Goal: Task Accomplishment & Management: Complete application form

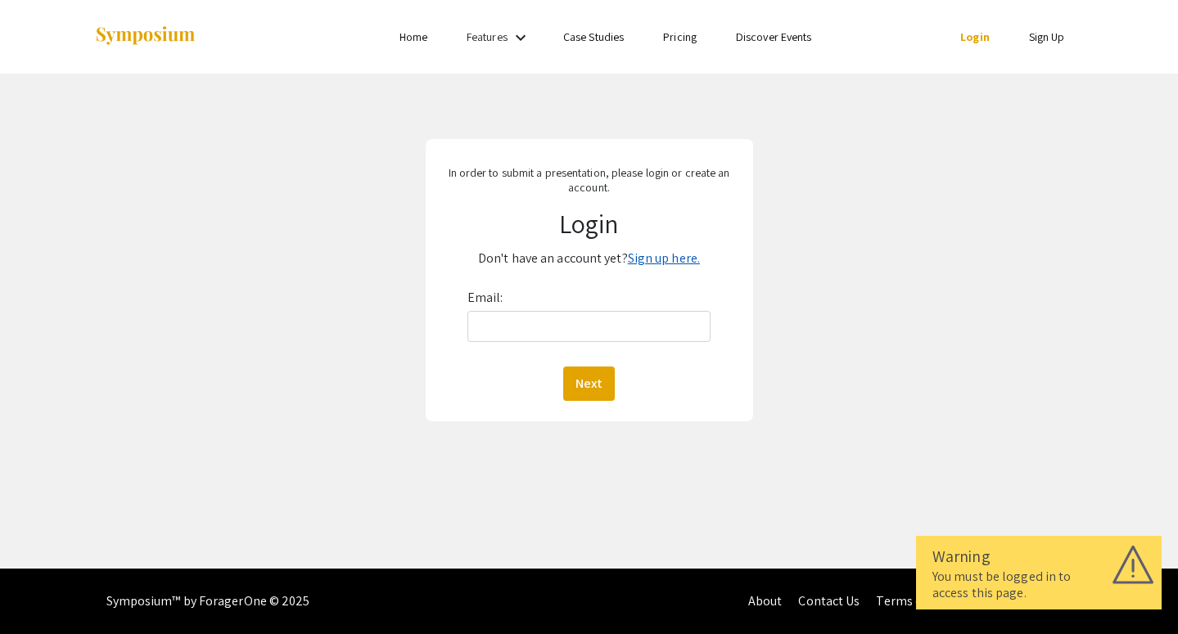
click at [657, 257] on link "Sign up here." at bounding box center [664, 258] width 72 height 17
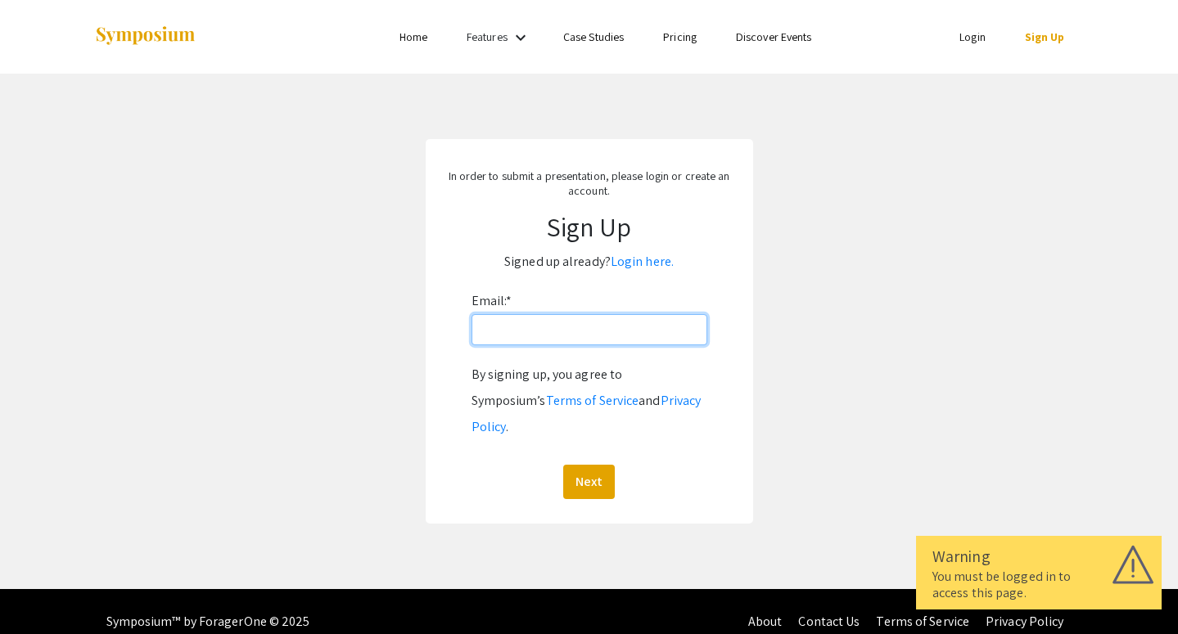
click at [573, 334] on input "Email: *" at bounding box center [590, 329] width 236 height 31
type input "[EMAIL_ADDRESS][DOMAIN_NAME]"
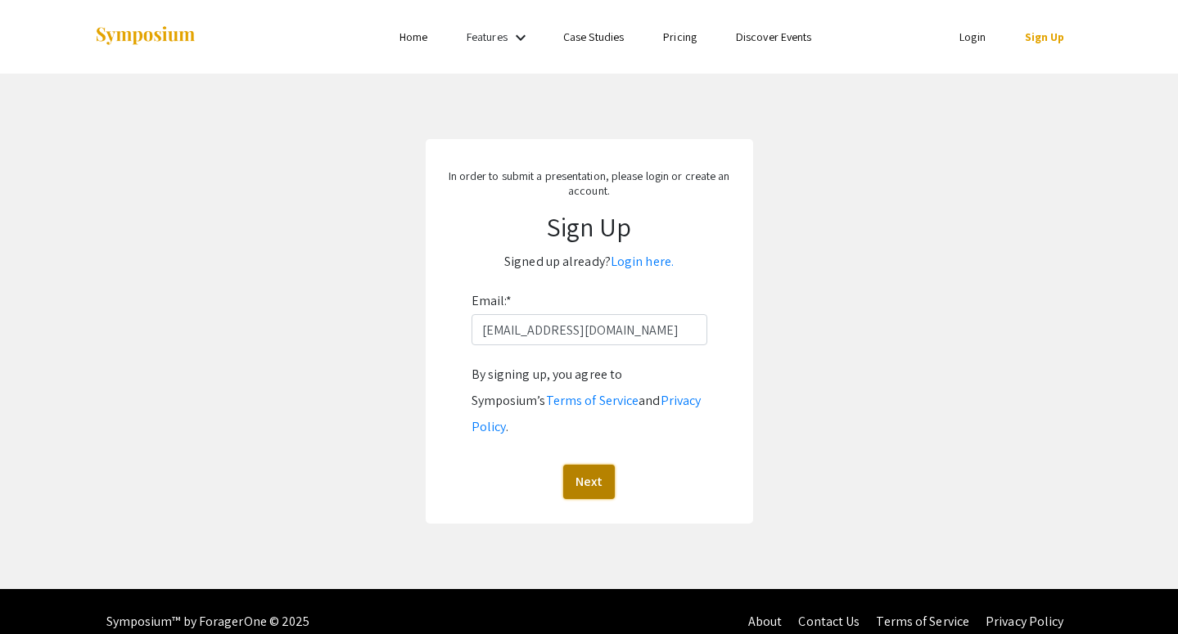
click at [592, 465] on button "Next" at bounding box center [589, 482] width 52 height 34
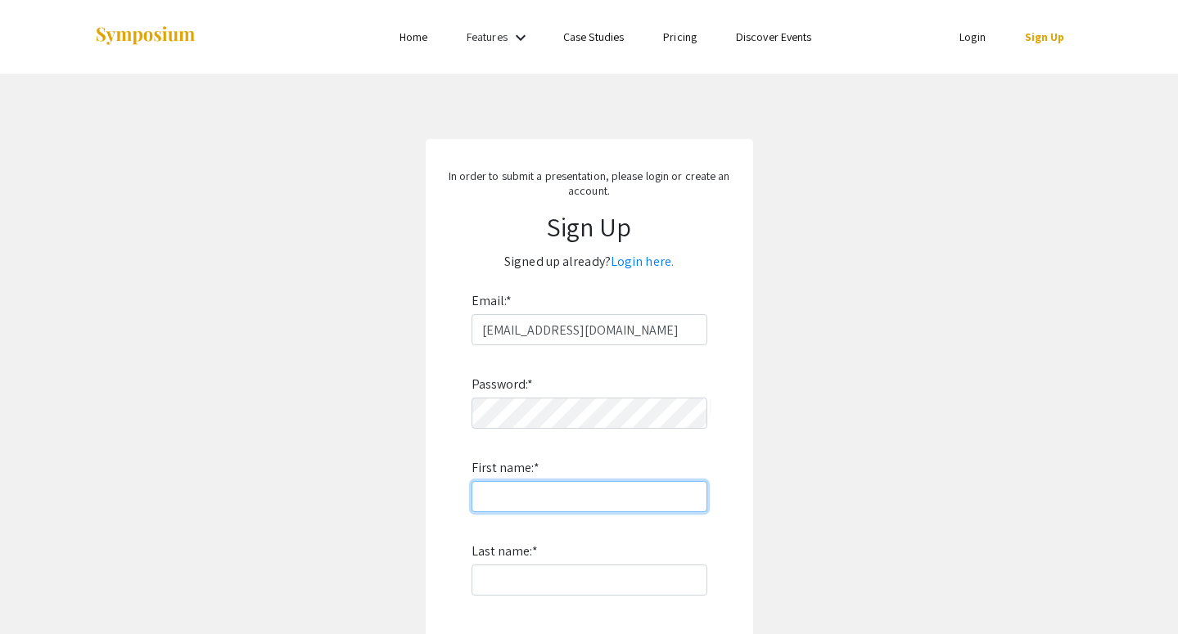
click at [573, 491] on input "First name: *" at bounding box center [590, 496] width 236 height 31
type input "[PERSON_NAME]"
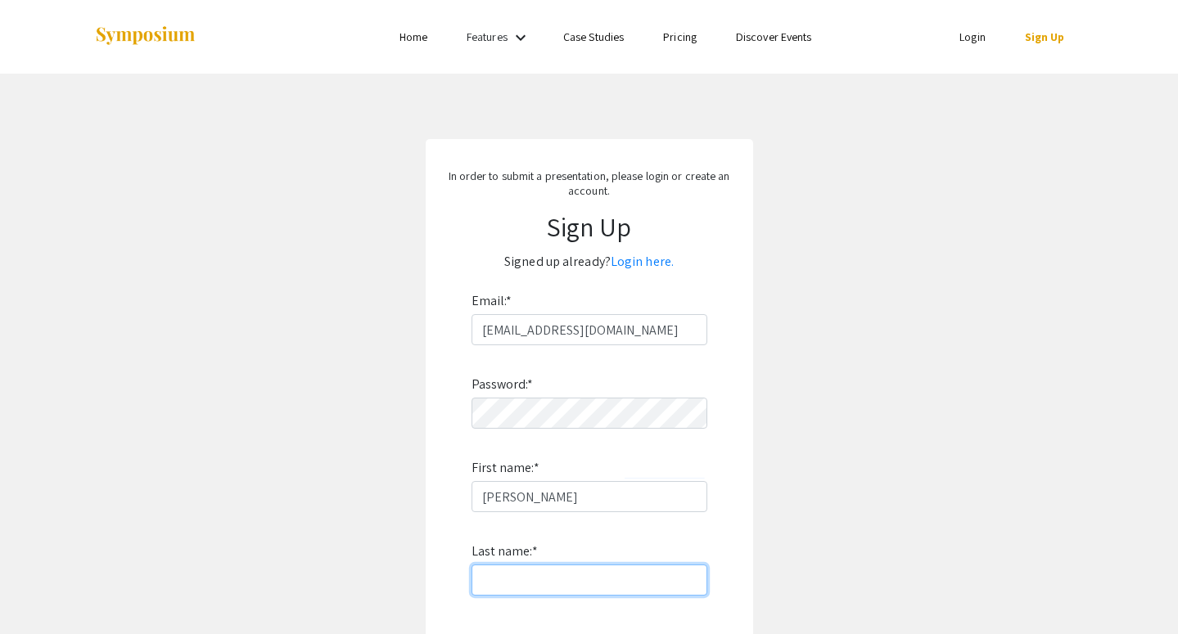
type input "[PERSON_NAME]"
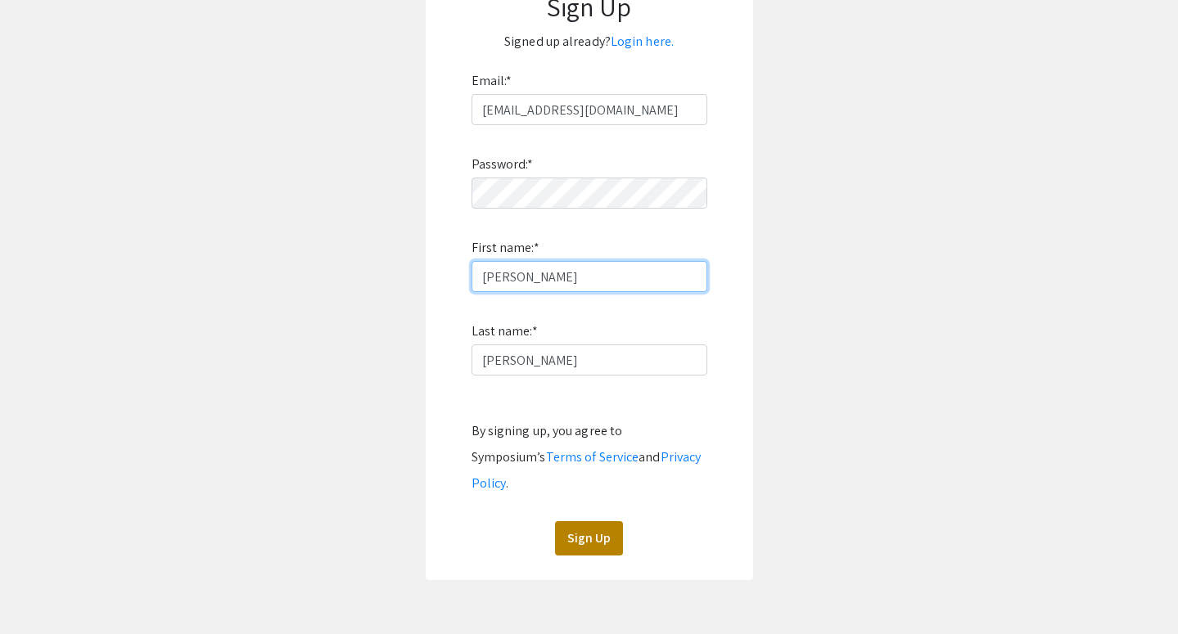
scroll to position [225, 0]
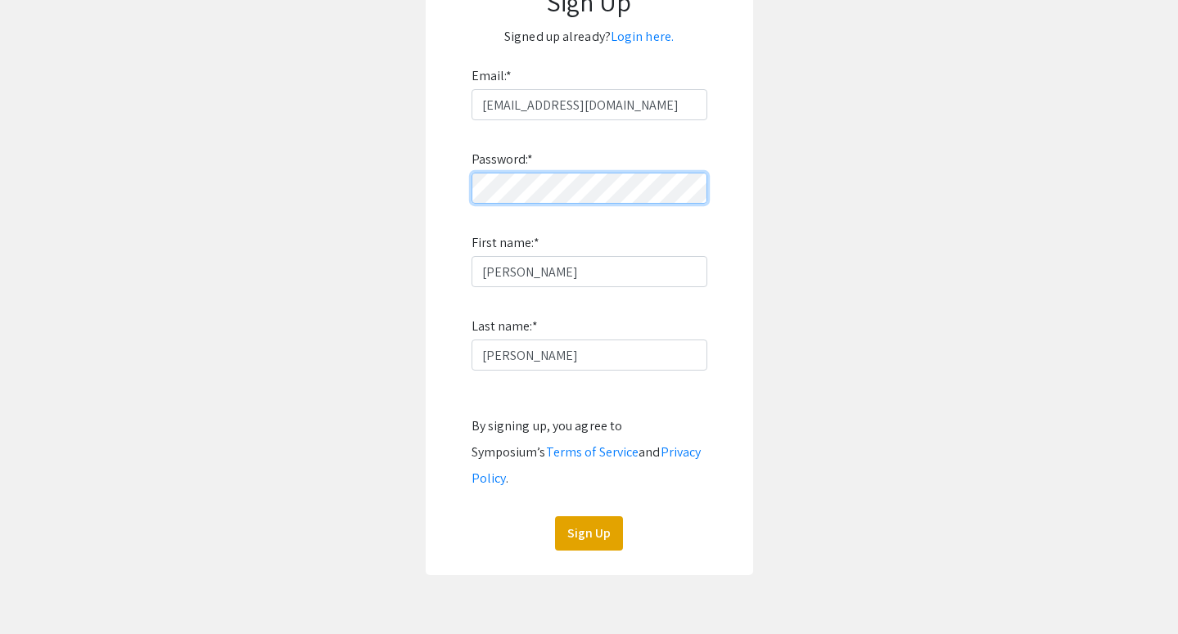
click at [451, 184] on form "Email: * [EMAIL_ADDRESS][DOMAIN_NAME] Password: * First name: * [PERSON_NAME] L…" at bounding box center [589, 307] width 295 height 488
click at [587, 517] on button "Sign Up" at bounding box center [589, 534] width 68 height 34
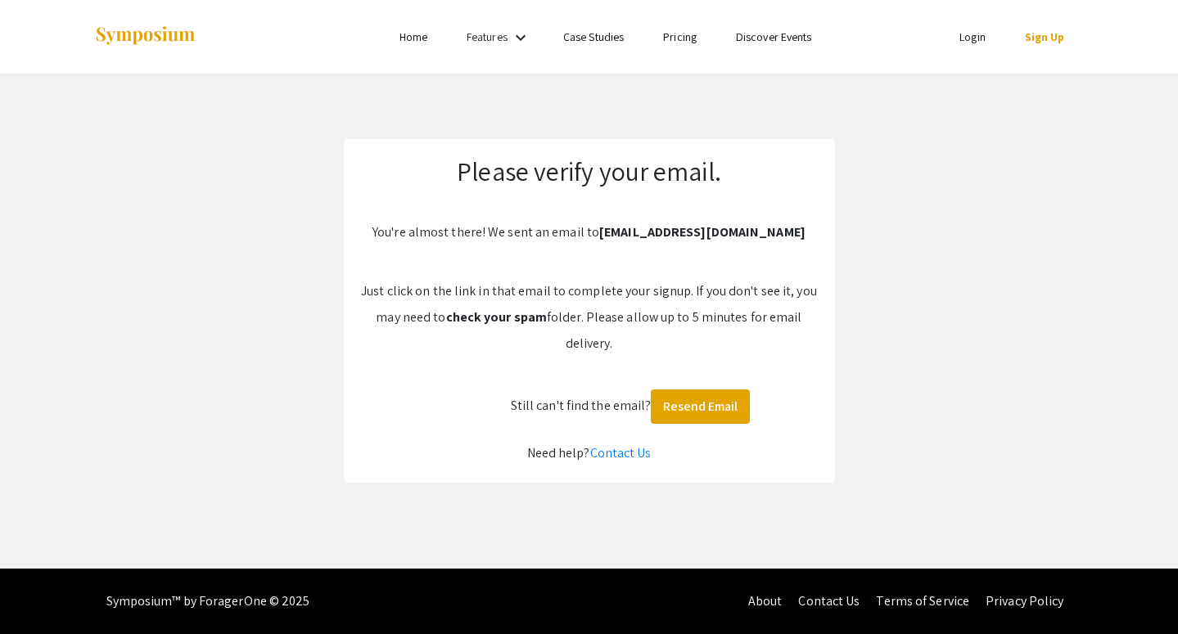
scroll to position [0, 0]
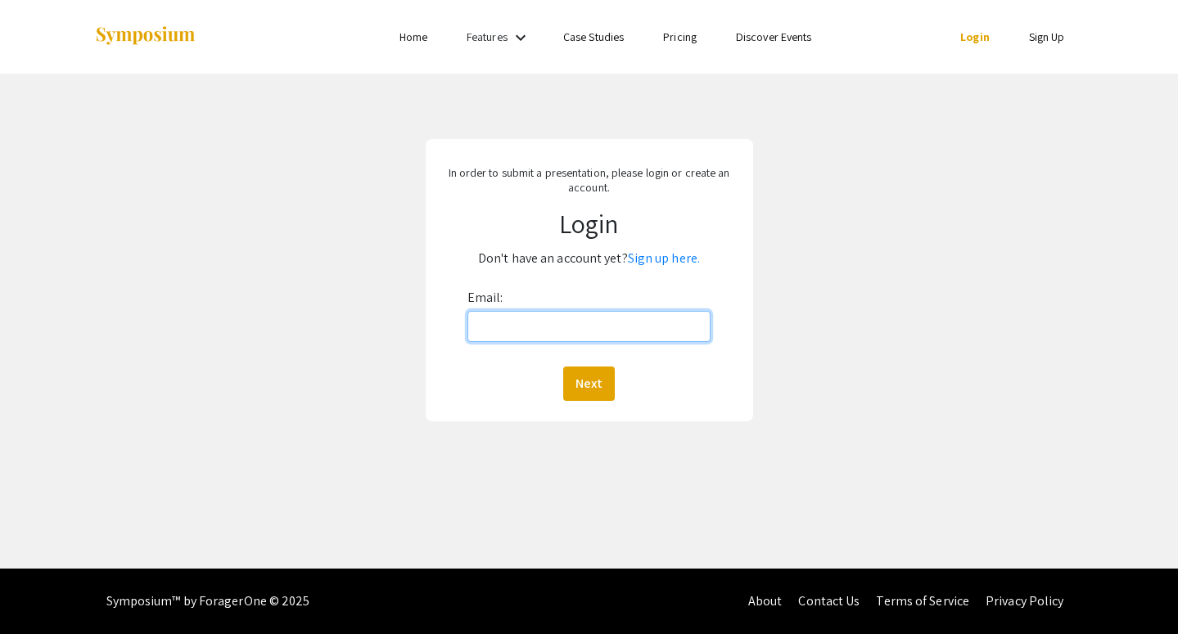
click at [552, 336] on input "Email:" at bounding box center [588, 326] width 243 height 31
type input "[EMAIL_ADDRESS][DOMAIN_NAME]"
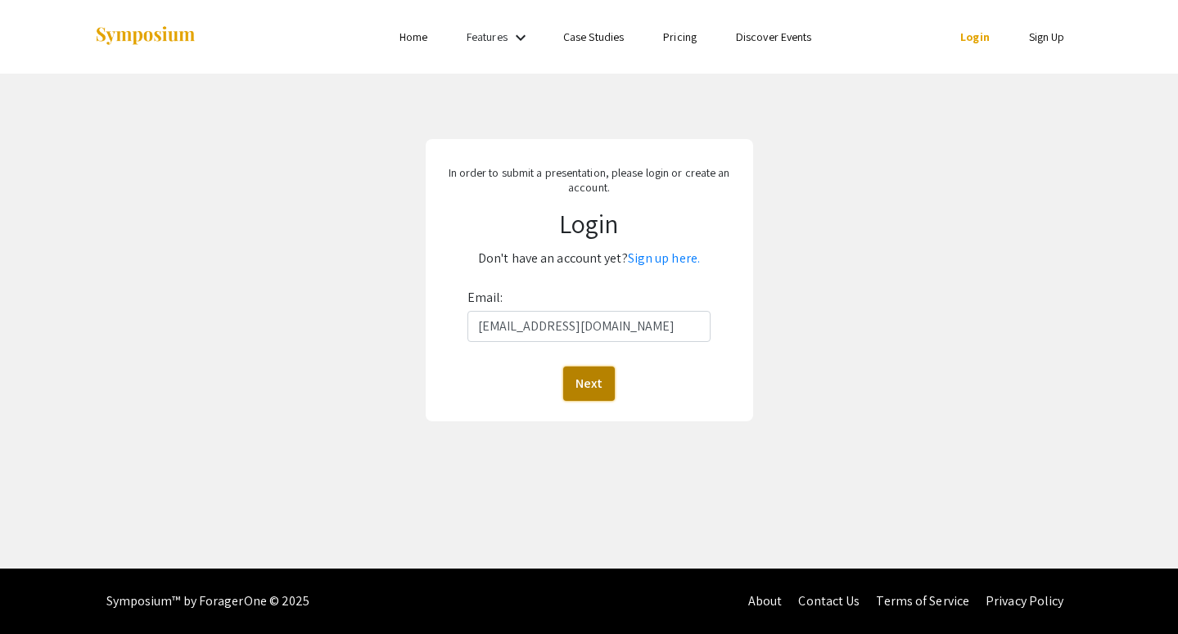
click at [598, 375] on button "Next" at bounding box center [589, 384] width 52 height 34
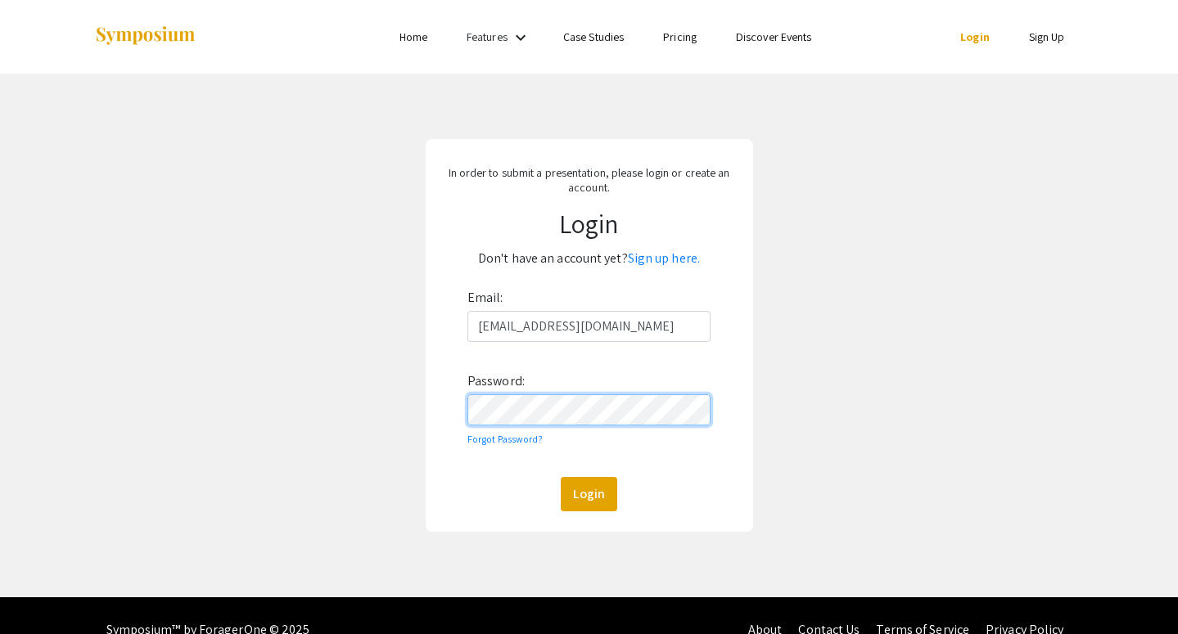
click at [561, 477] on button "Login" at bounding box center [589, 494] width 56 height 34
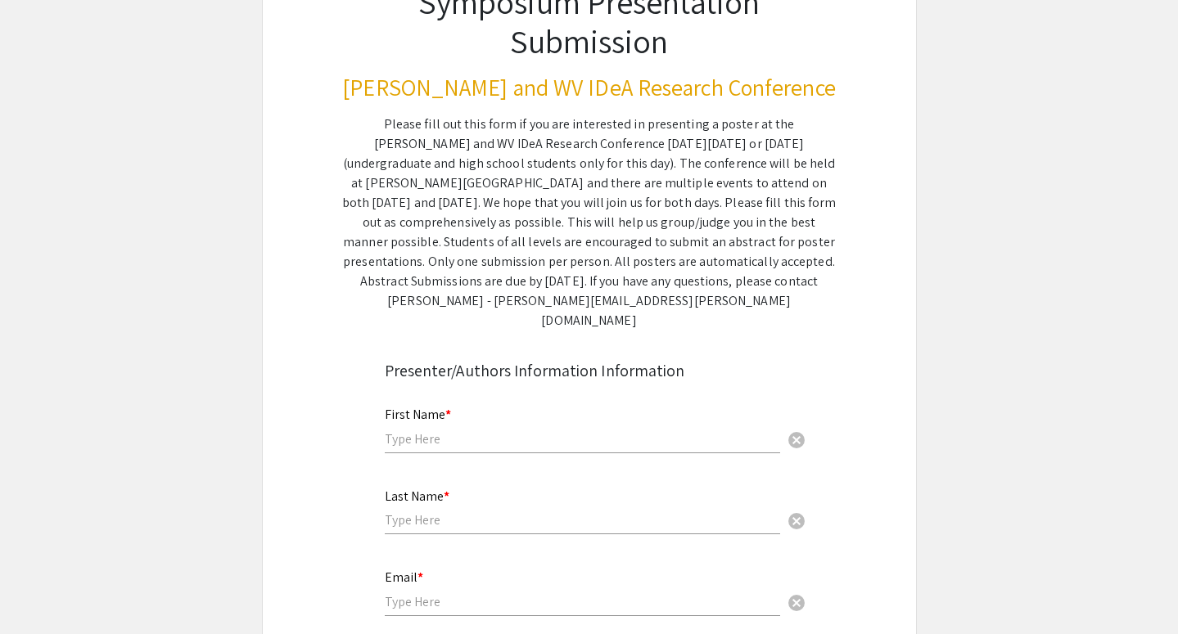
scroll to position [160, 0]
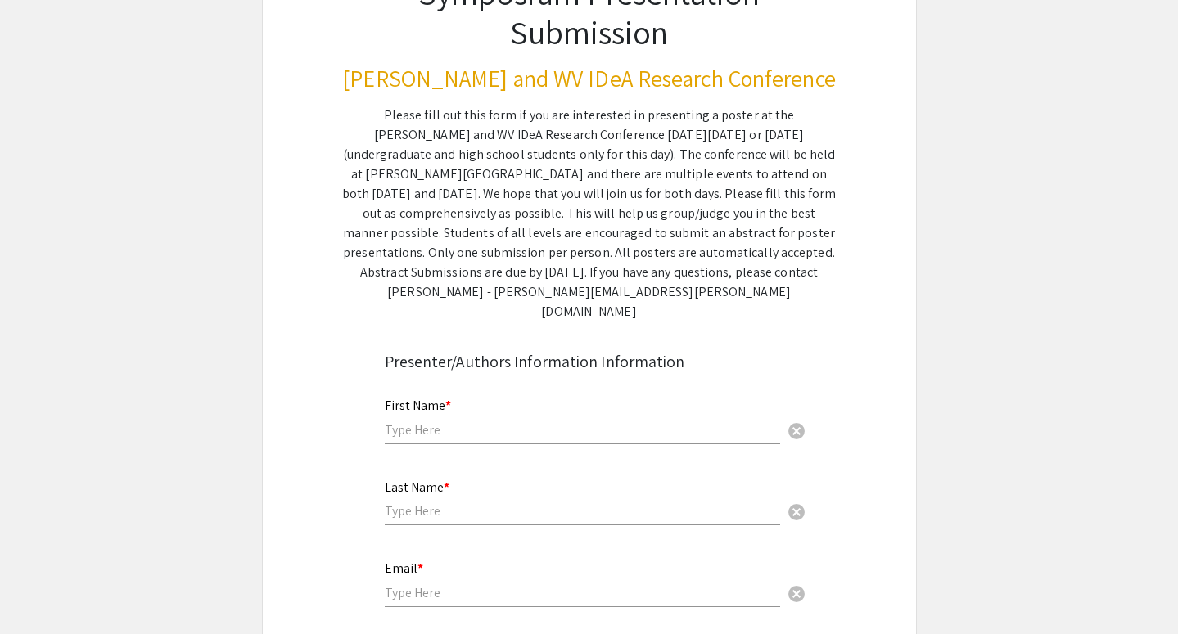
click at [667, 422] on input "text" at bounding box center [582, 430] width 395 height 17
type input "[PERSON_NAME]"
type input "[EMAIL_ADDRESS][DOMAIN_NAME]"
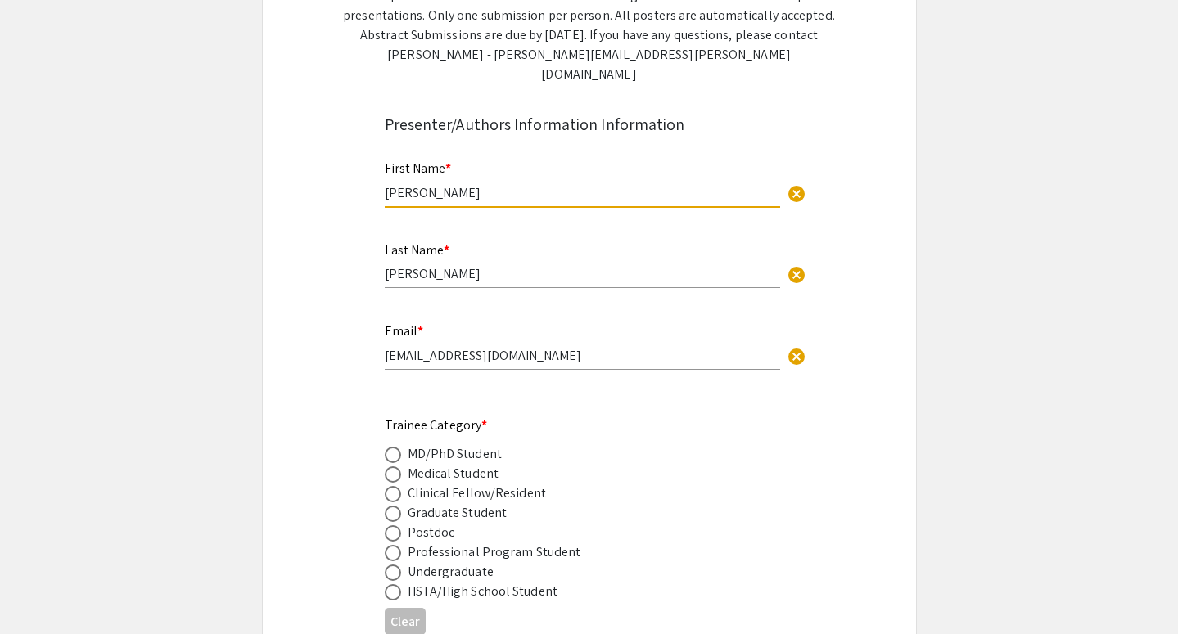
scroll to position [399, 0]
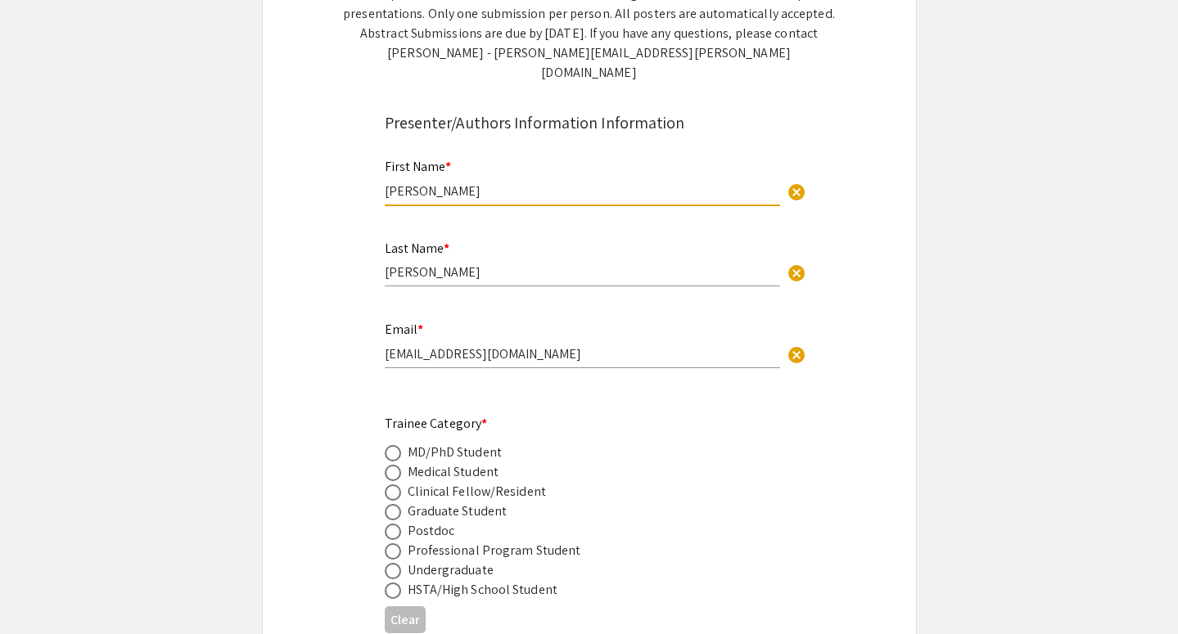
click at [390, 465] on span at bounding box center [393, 473] width 16 height 16
click at [390, 465] on input "radio" at bounding box center [393, 473] width 16 height 16
radio input "true"
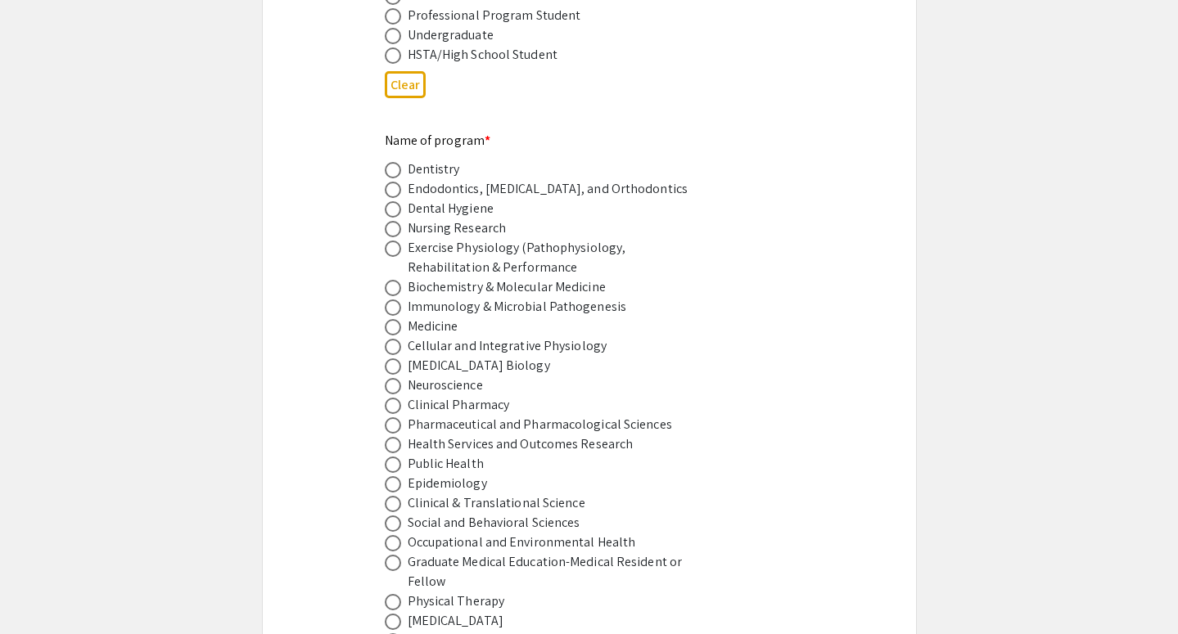
scroll to position [940, 0]
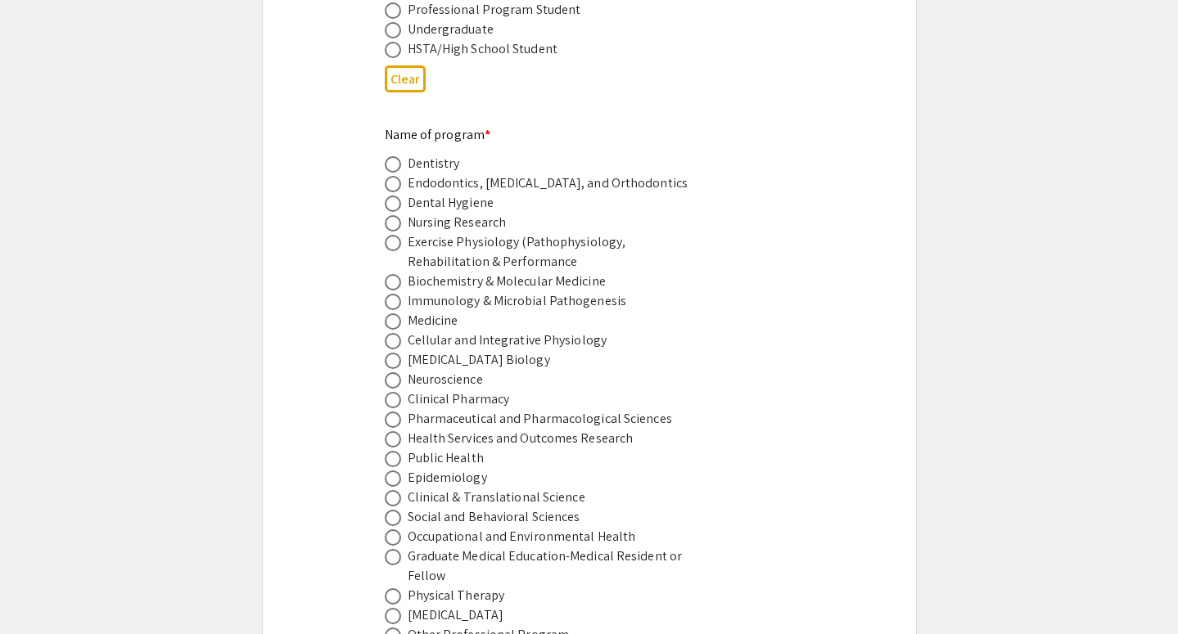
click at [390, 314] on span at bounding box center [393, 322] width 16 height 16
click at [390, 314] on input "radio" at bounding box center [393, 322] width 16 height 16
radio input "true"
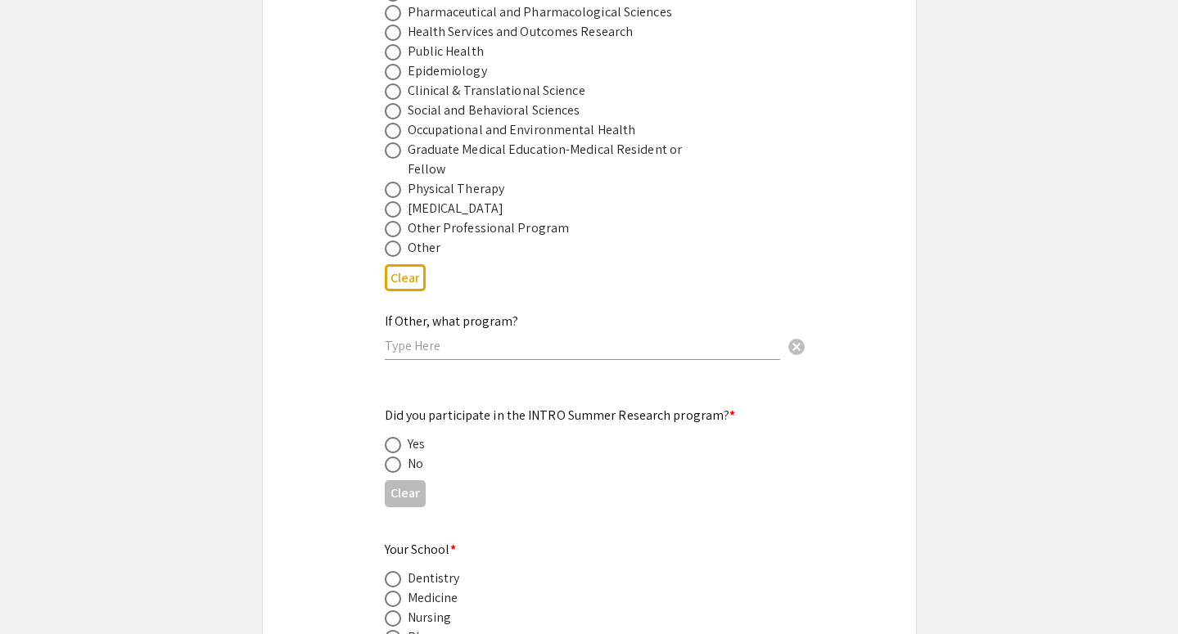
scroll to position [1349, 0]
click at [395, 435] on span at bounding box center [393, 443] width 16 height 16
click at [395, 435] on input "radio" at bounding box center [393, 443] width 16 height 16
radio input "true"
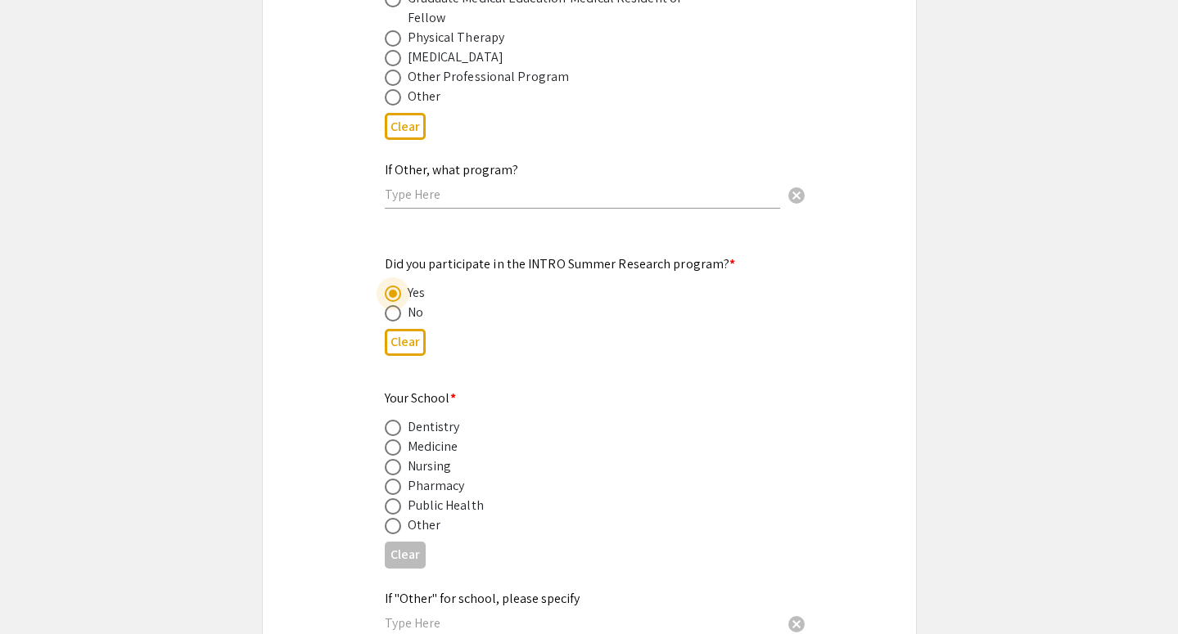
scroll to position [1499, 0]
click at [401, 439] on label at bounding box center [396, 447] width 23 height 16
click at [401, 439] on input "radio" at bounding box center [393, 447] width 16 height 16
radio input "true"
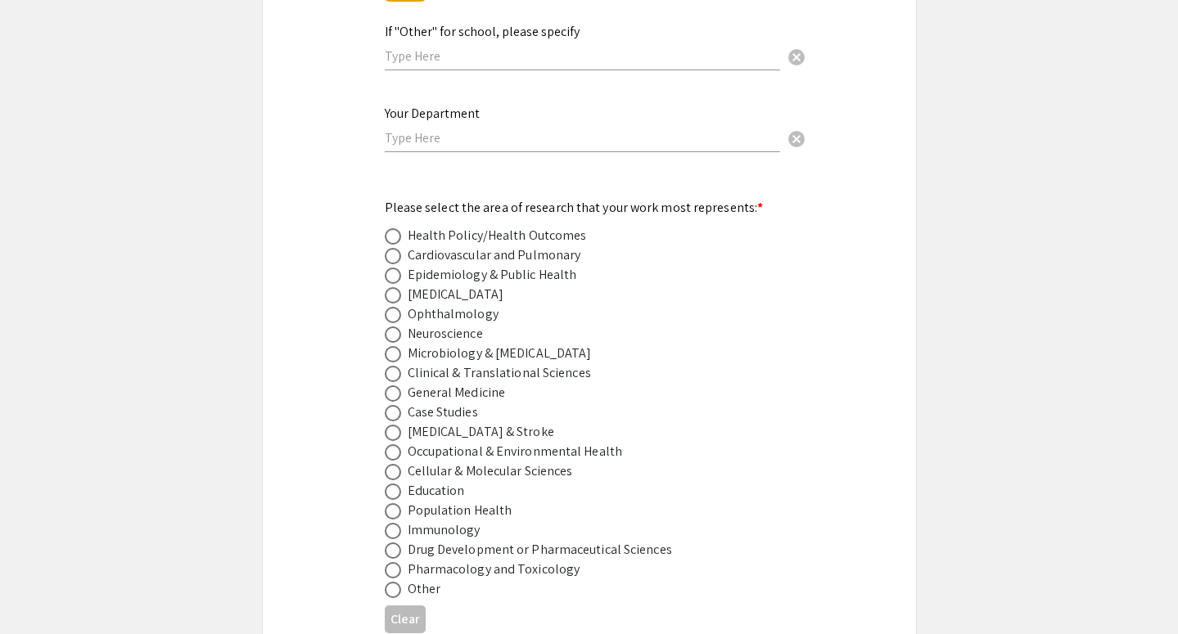
scroll to position [2070, 0]
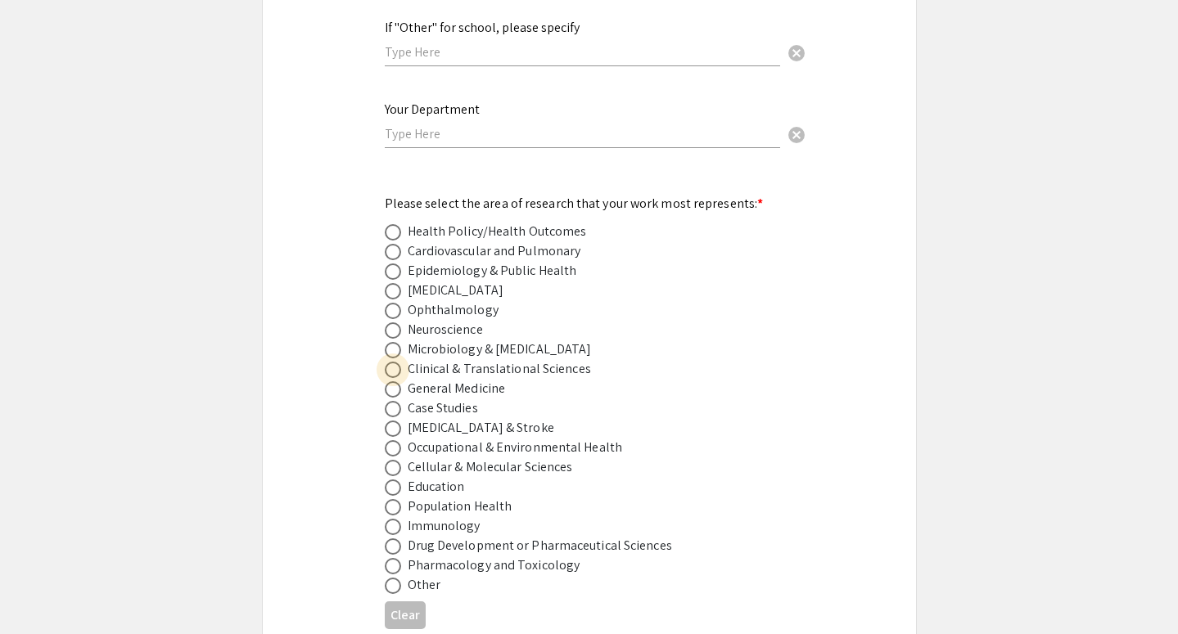
click at [395, 362] on span at bounding box center [393, 370] width 16 height 16
click at [395, 362] on input "radio" at bounding box center [393, 370] width 16 height 16
radio input "true"
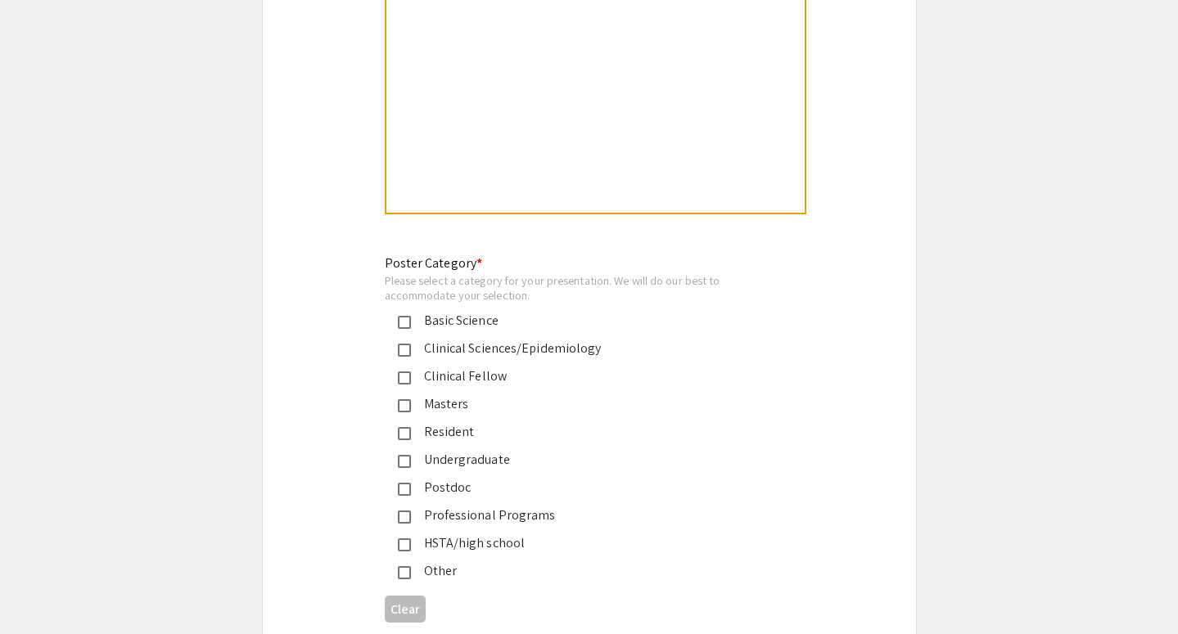
scroll to position [3605, 0]
click at [404, 342] on mat-pseudo-checkbox at bounding box center [404, 348] width 13 height 13
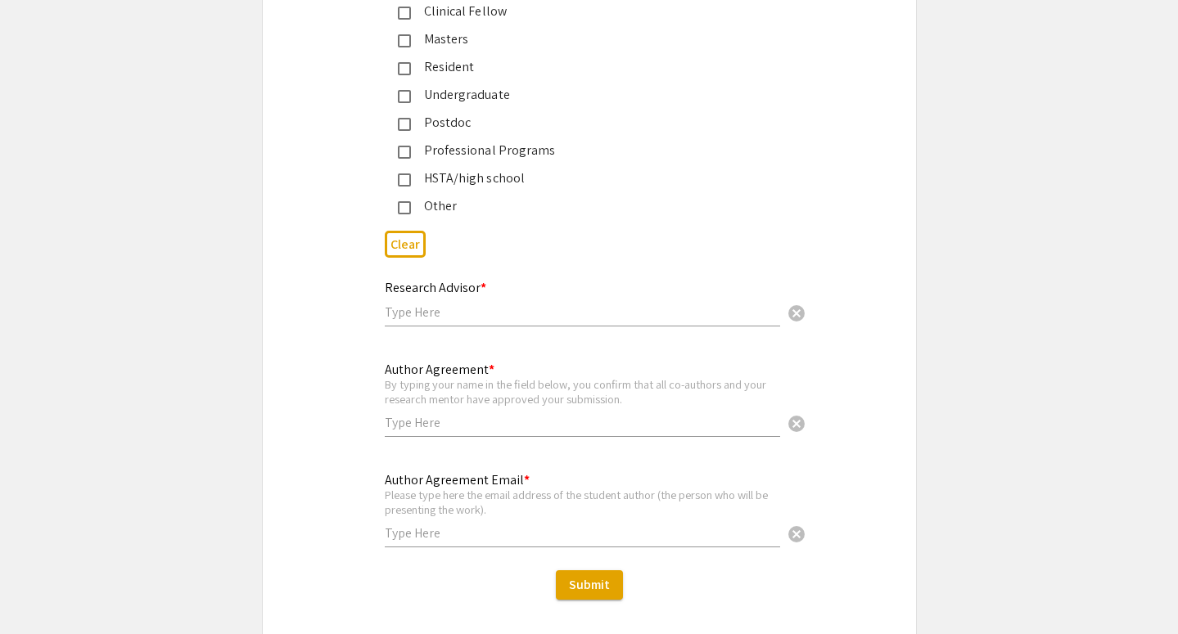
scroll to position [3988, 0]
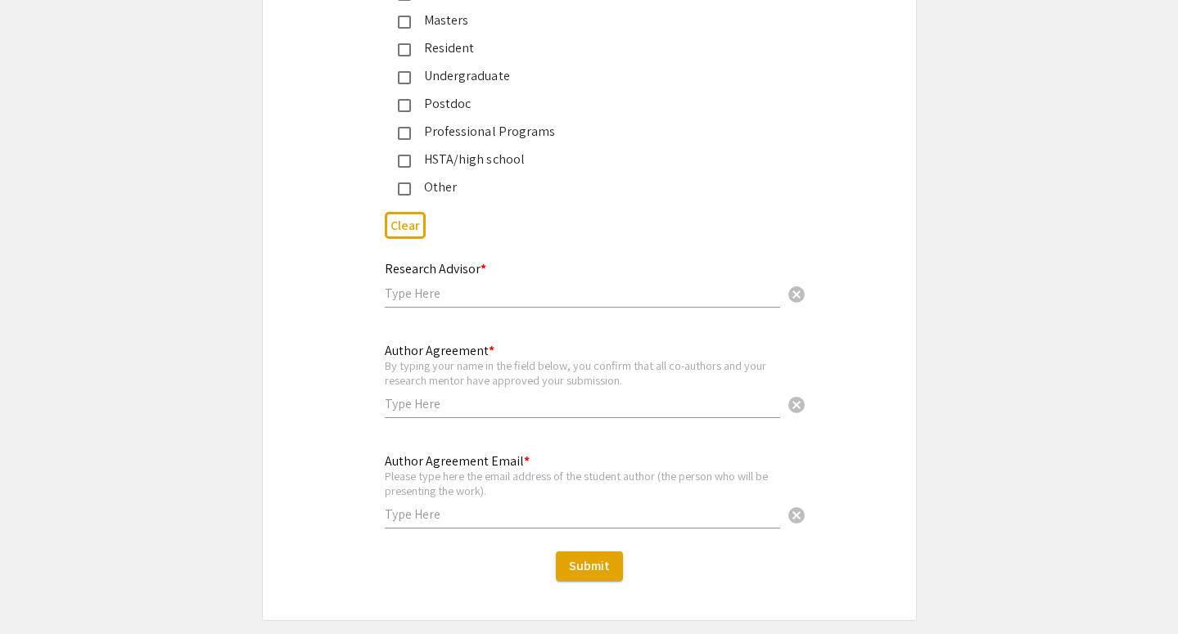
click at [495, 285] on input "text" at bounding box center [582, 293] width 395 height 17
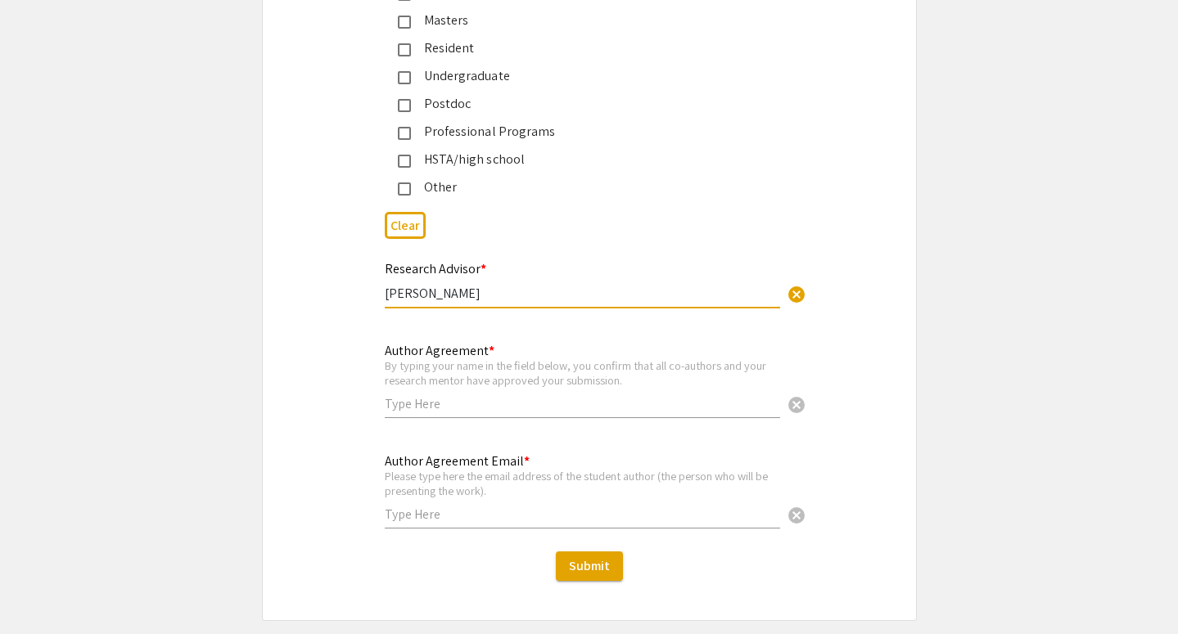
type input "Ketaki Inamdar"
click at [481, 406] on div "Author Agreement * By typing your name in the field below, you confirm that all…" at bounding box center [582, 372] width 395 height 91
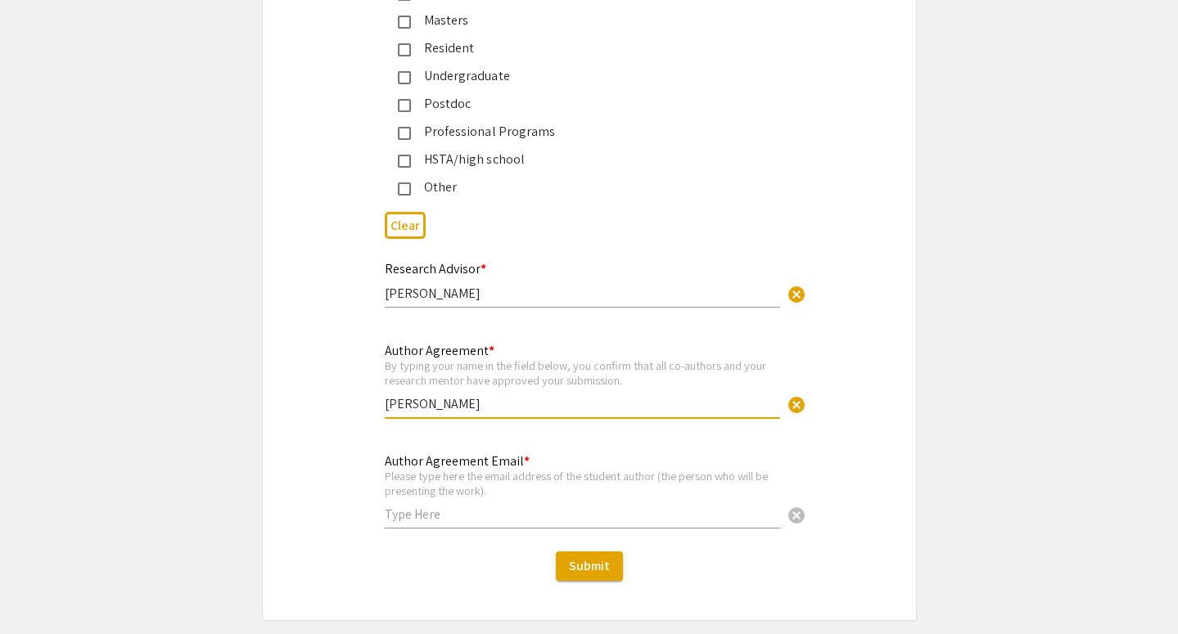
type input "Katherine Triplett"
click at [433, 509] on input "text" at bounding box center [582, 514] width 395 height 17
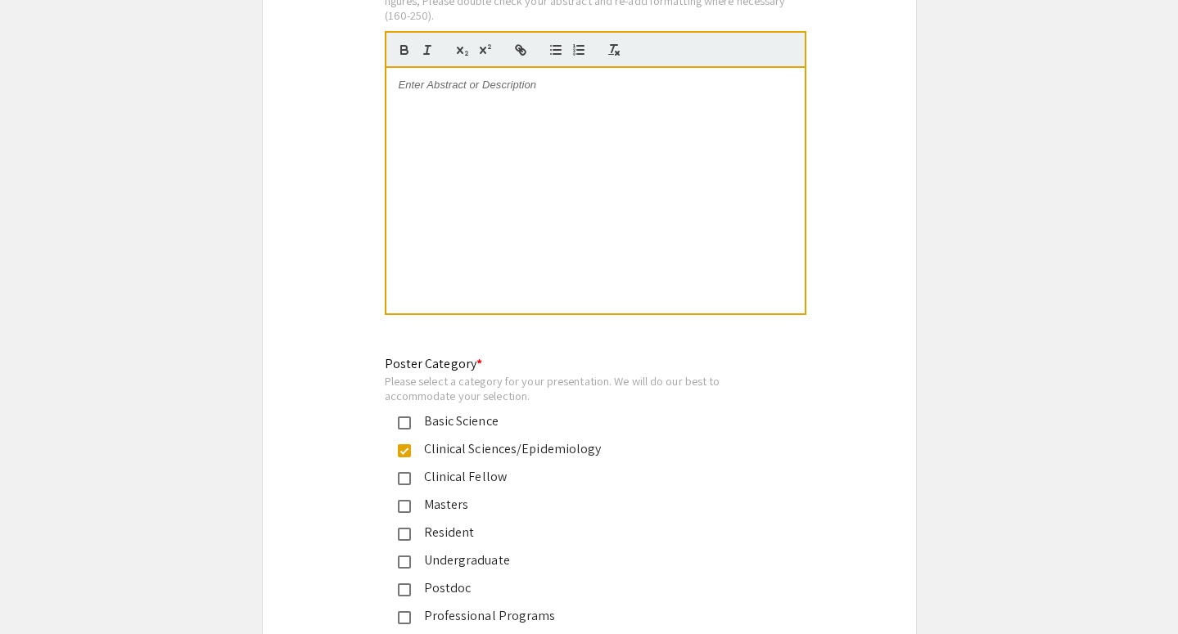
type input "[EMAIL_ADDRESS][DOMAIN_NAME]"
click at [500, 258] on div at bounding box center [595, 191] width 418 height 246
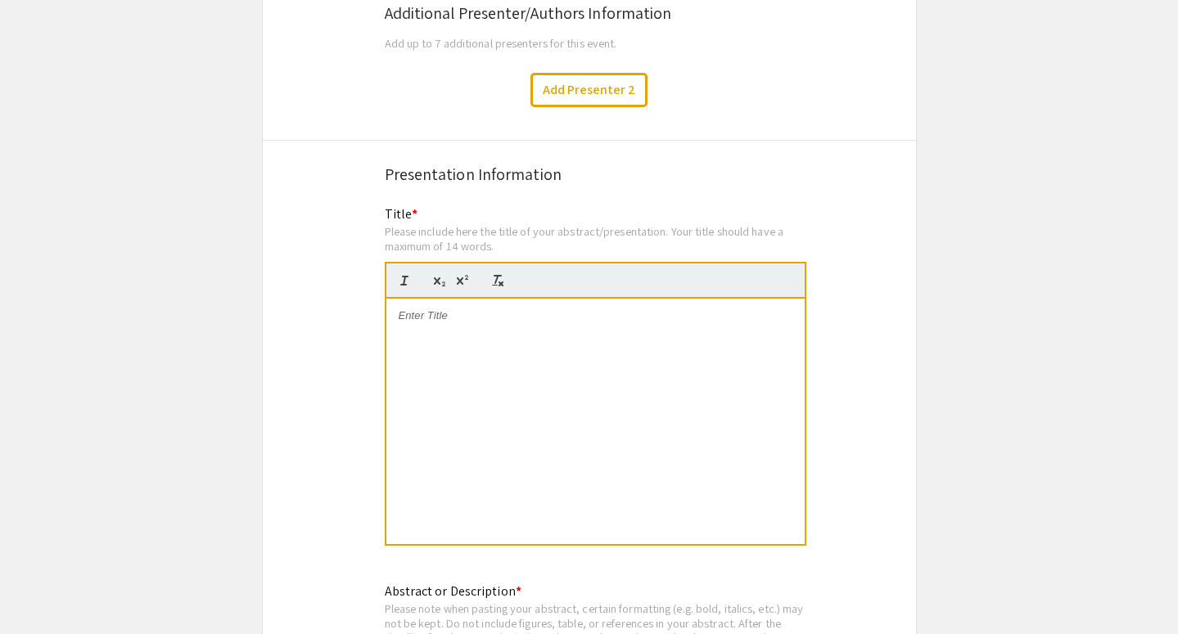
scroll to position [2843, 0]
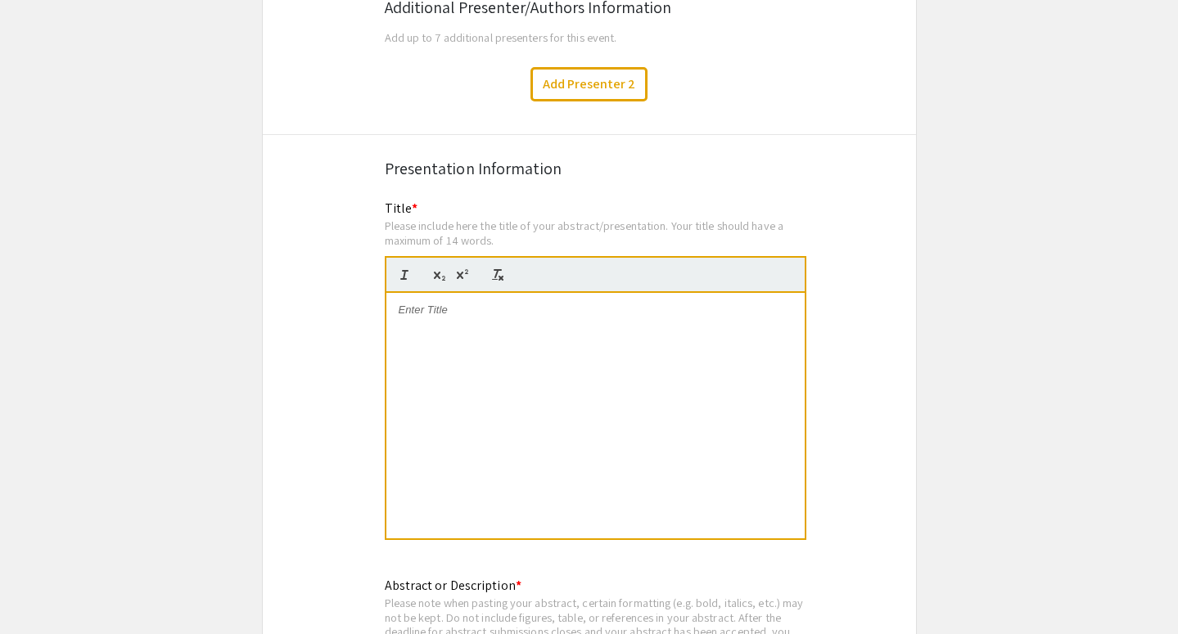
click at [474, 318] on div at bounding box center [595, 416] width 418 height 246
click at [486, 330] on div at bounding box center [595, 416] width 418 height 246
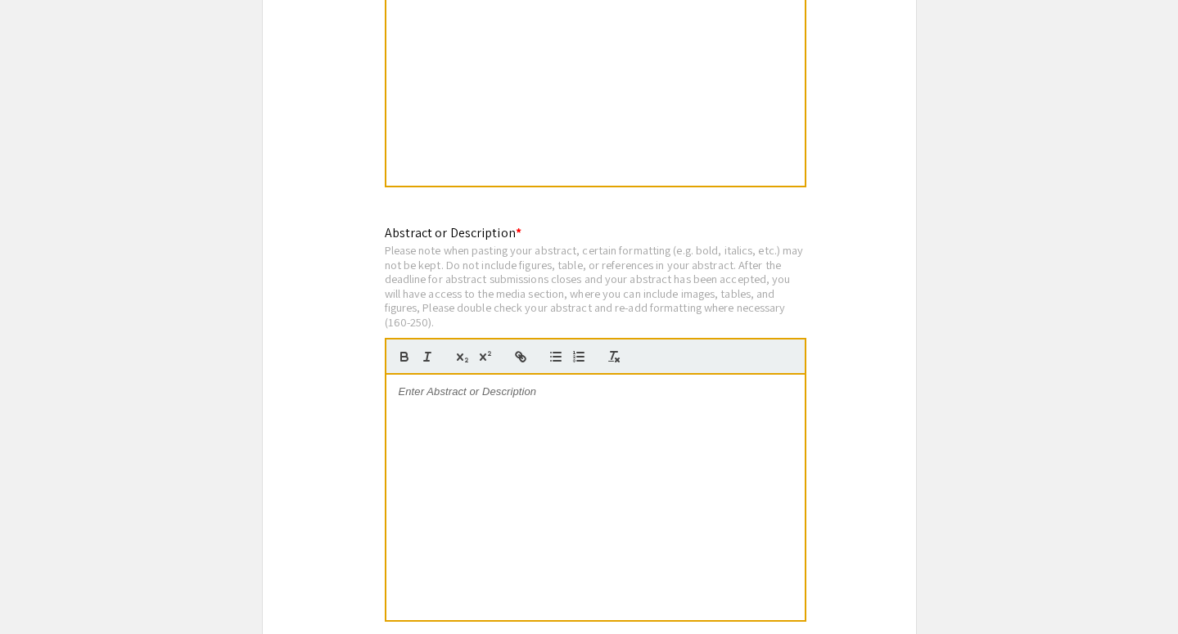
scroll to position [3213, 0]
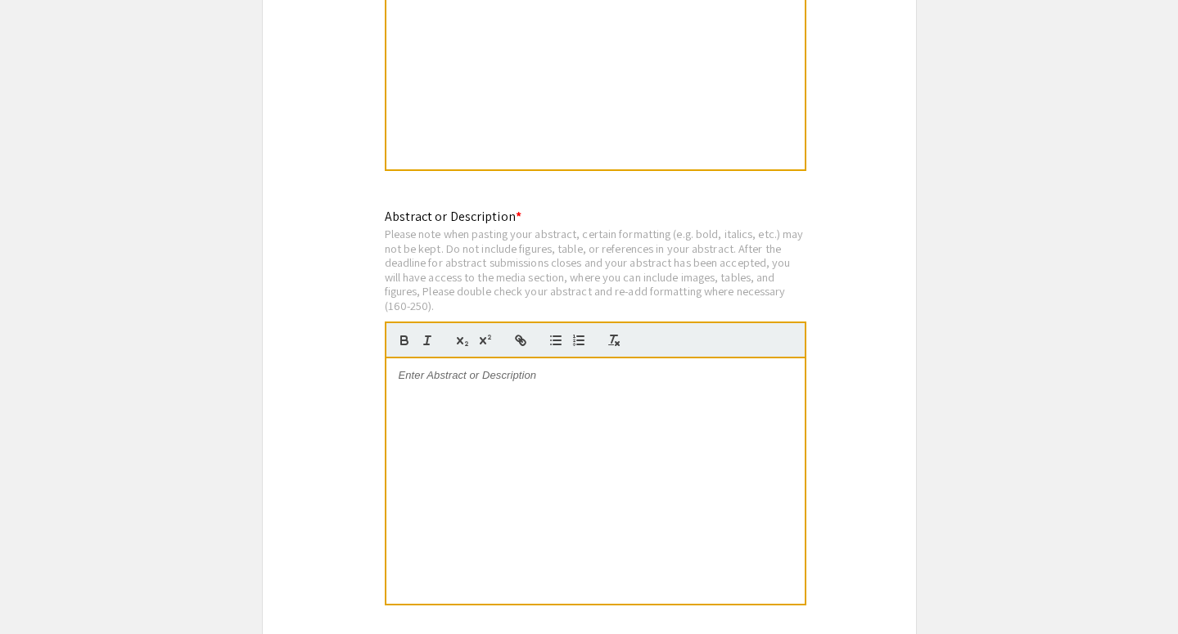
click at [558, 389] on div at bounding box center [595, 482] width 418 height 246
click at [514, 441] on div at bounding box center [595, 482] width 418 height 246
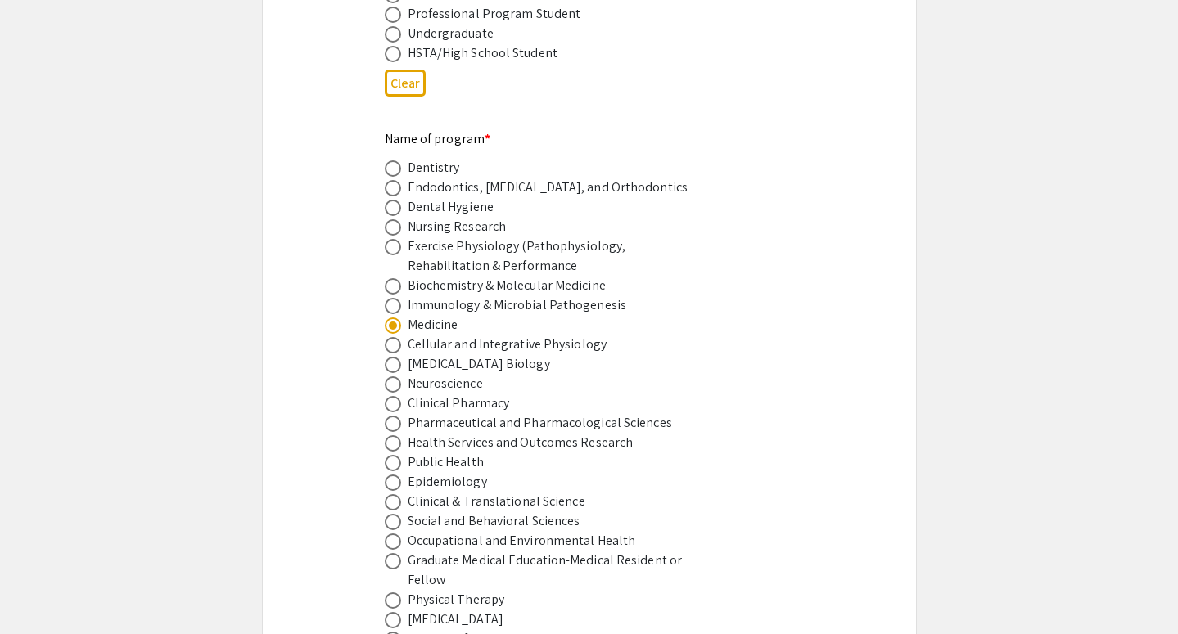
scroll to position [941, 0]
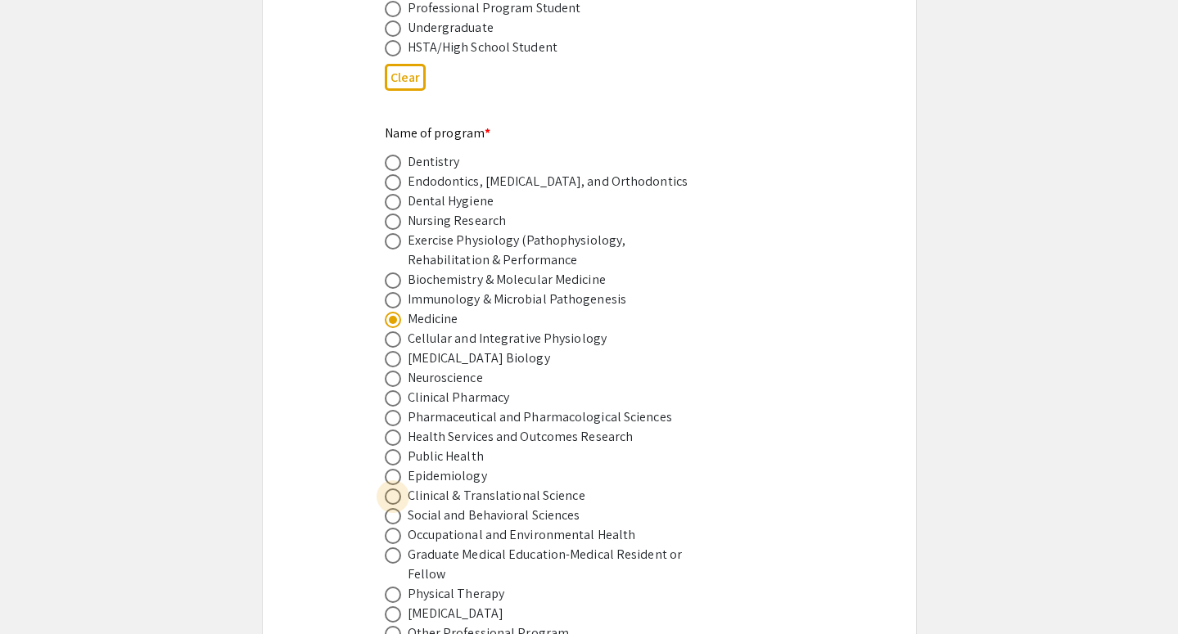
click at [395, 489] on span at bounding box center [393, 497] width 16 height 16
click at [395, 489] on input "radio" at bounding box center [393, 497] width 16 height 16
radio input "true"
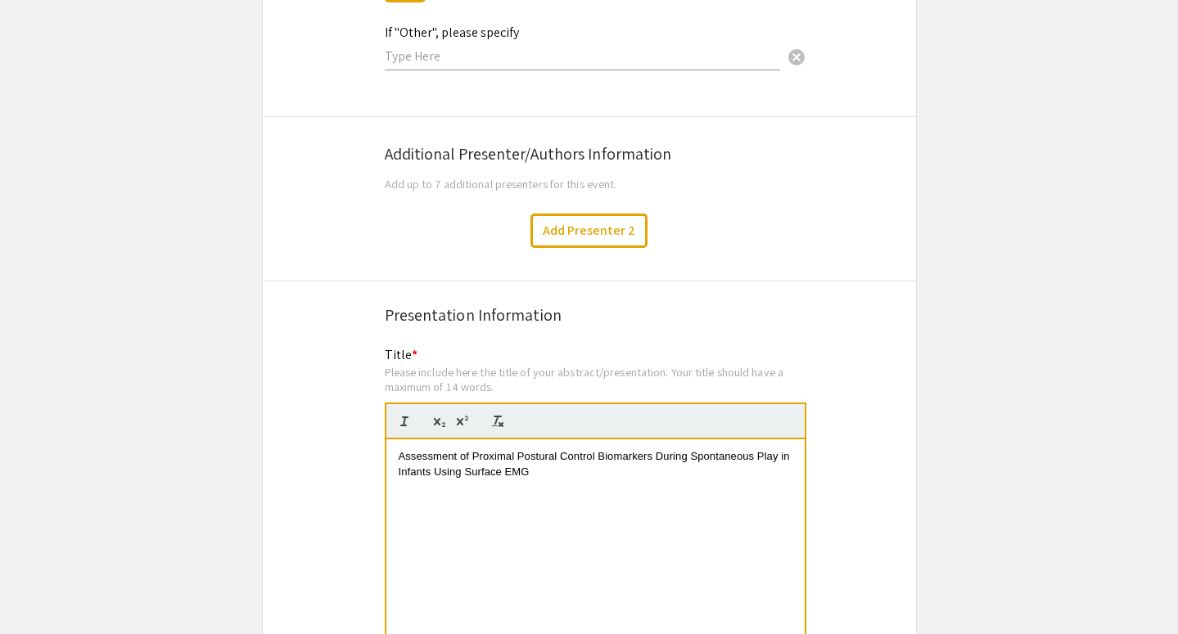
scroll to position [2702, 0]
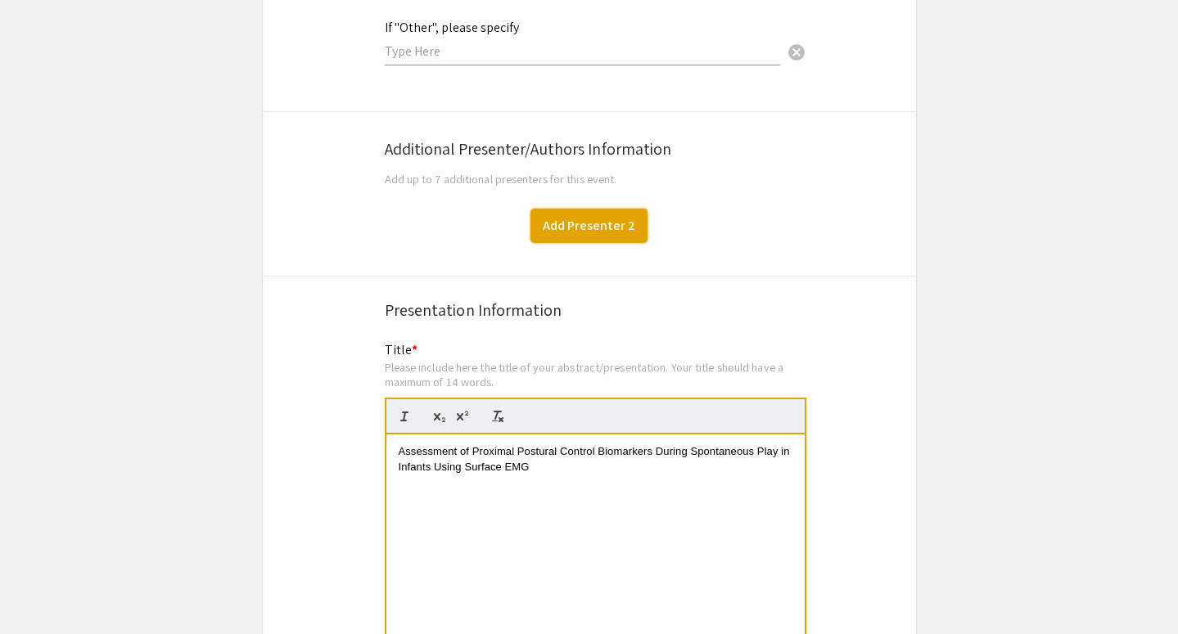
click at [573, 231] on button "Add Presenter 2" at bounding box center [589, 226] width 117 height 34
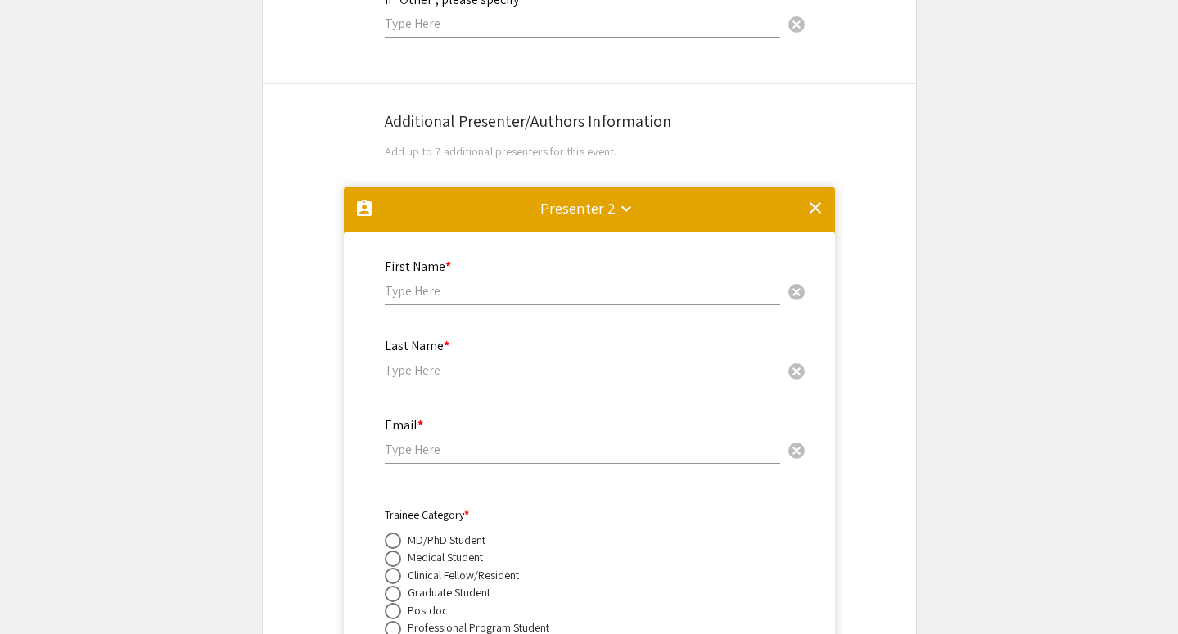
scroll to position [2716, 0]
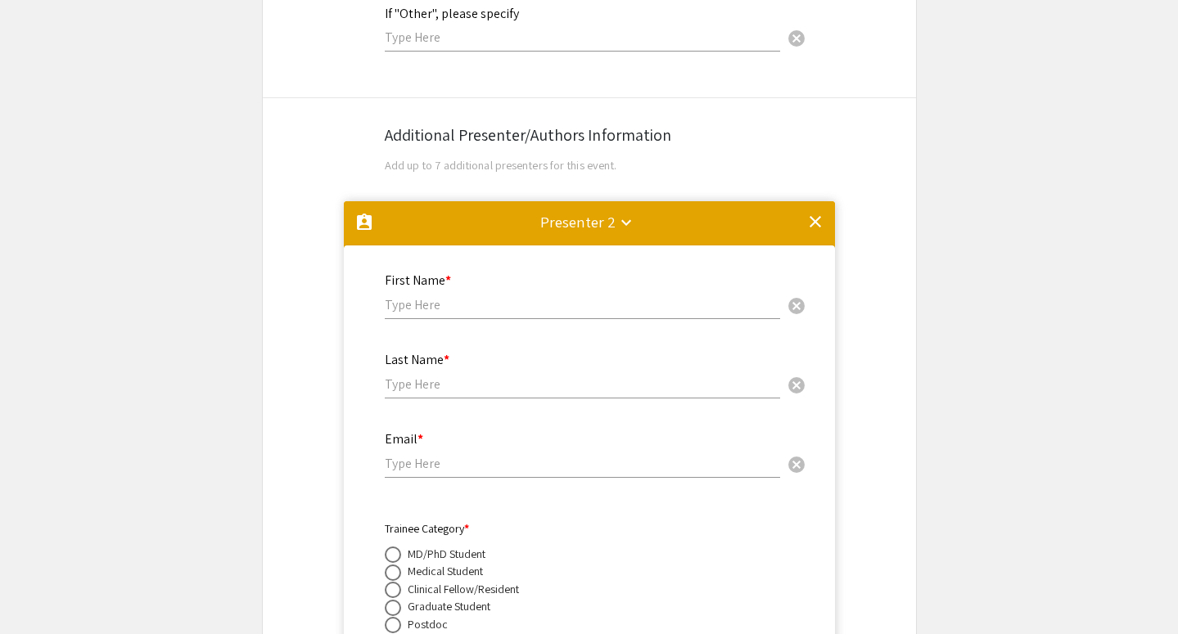
click at [812, 212] on mat-icon "clear" at bounding box center [816, 222] width 20 height 20
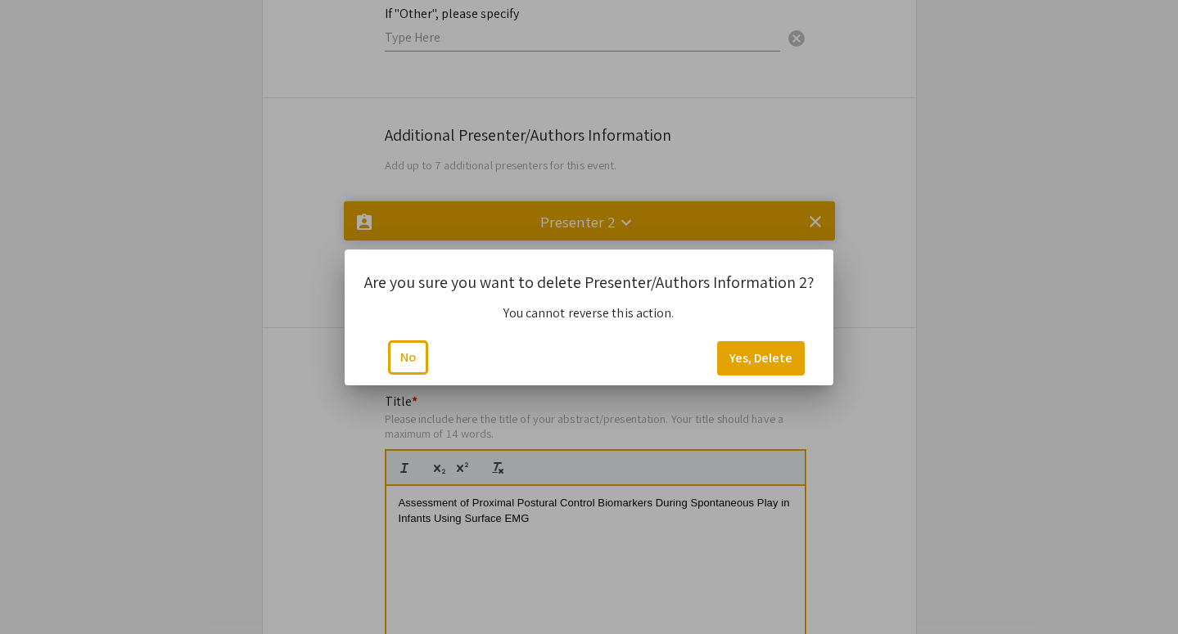
scroll to position [0, 0]
click at [757, 350] on button "Yes, Delete" at bounding box center [761, 358] width 88 height 34
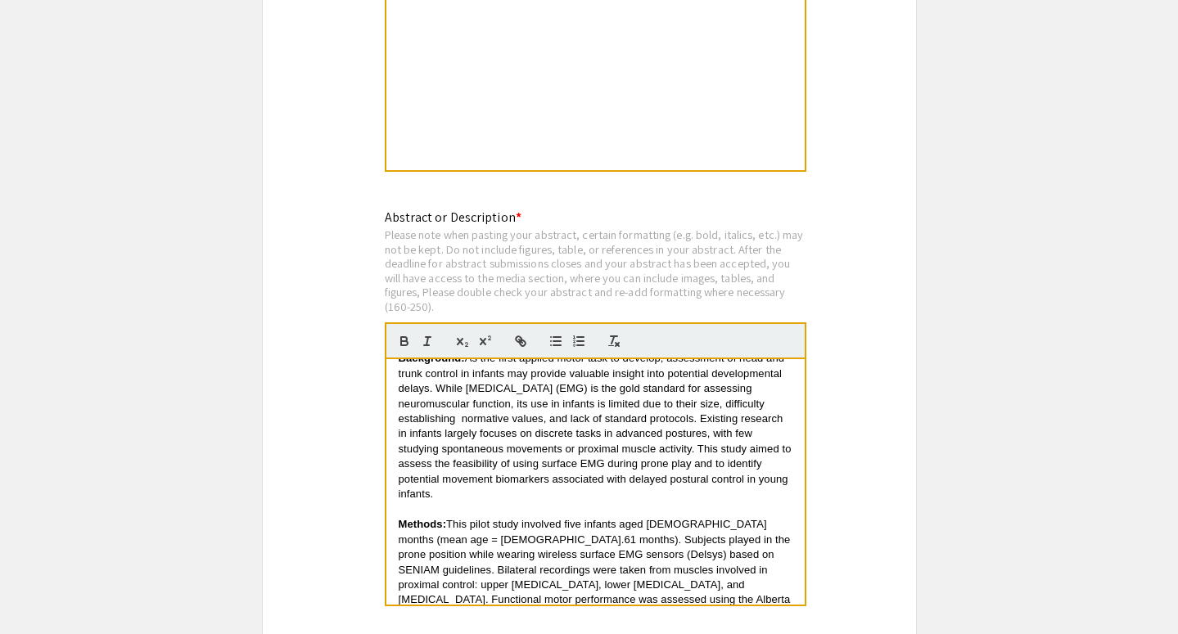
scroll to position [16, 0]
click at [461, 413] on span "As the first applied motor task to develop, assessment of head and trunk contro…" at bounding box center [597, 428] width 396 height 148
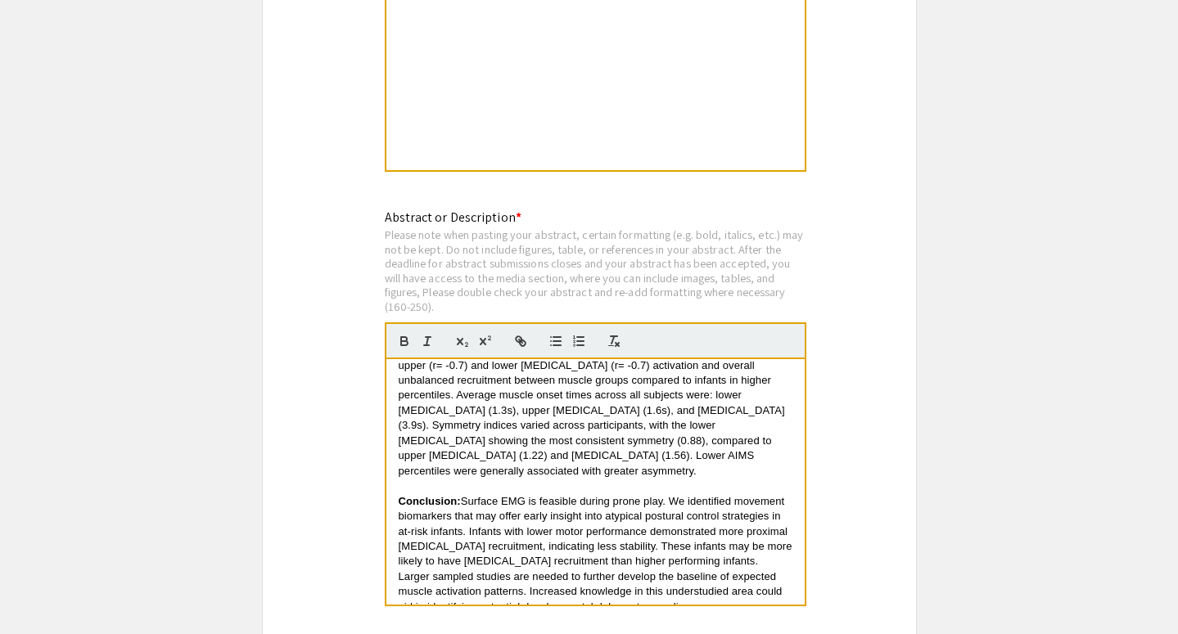
scroll to position [409, 0]
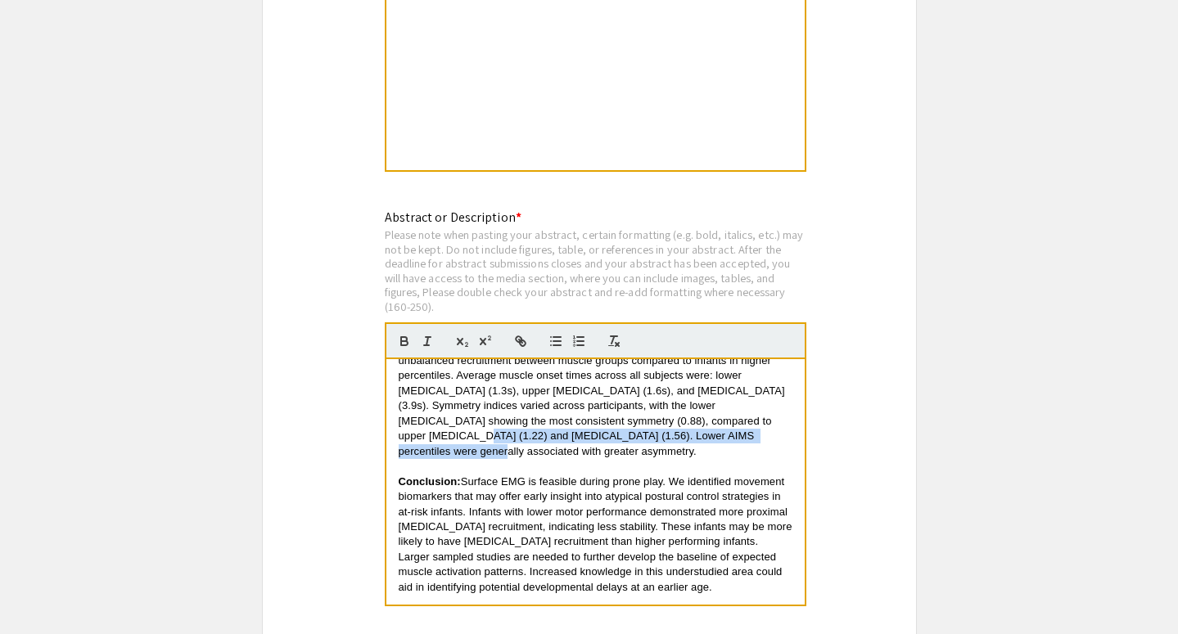
drag, startPoint x: 694, startPoint y: 396, endPoint x: 702, endPoint y: 413, distance: 18.3
click at [702, 413] on p "Results: EMG data was successfully collected for all five infants. There was no…" at bounding box center [596, 376] width 394 height 166
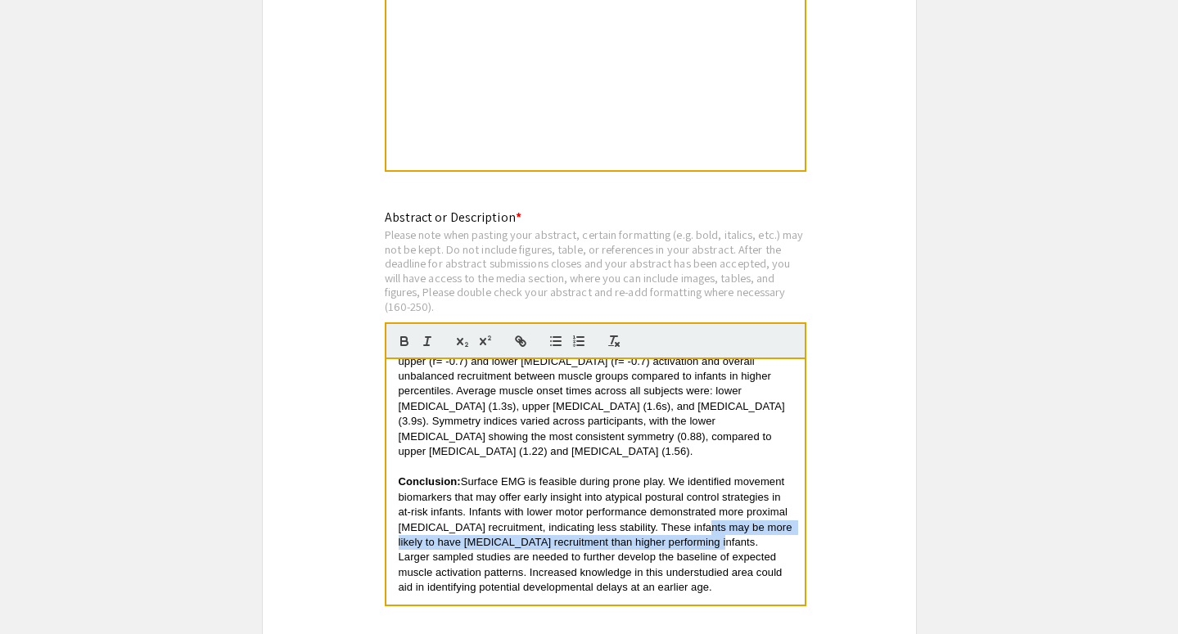
drag, startPoint x: 690, startPoint y: 489, endPoint x: 702, endPoint y: 501, distance: 17.4
click at [702, 501] on span "Surface EMG is feasible during prone play. We identified movement biomarkers th…" at bounding box center [597, 535] width 397 height 118
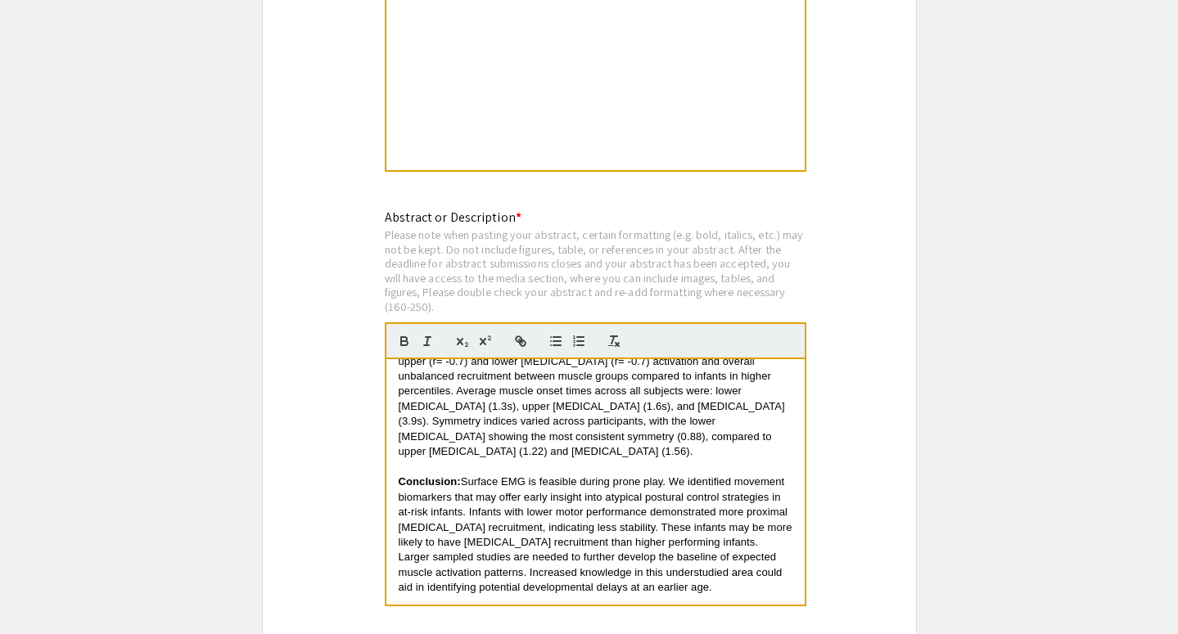
click at [686, 485] on span "Surface EMG is feasible during prone play. We identified movement biomarkers th…" at bounding box center [597, 535] width 397 height 118
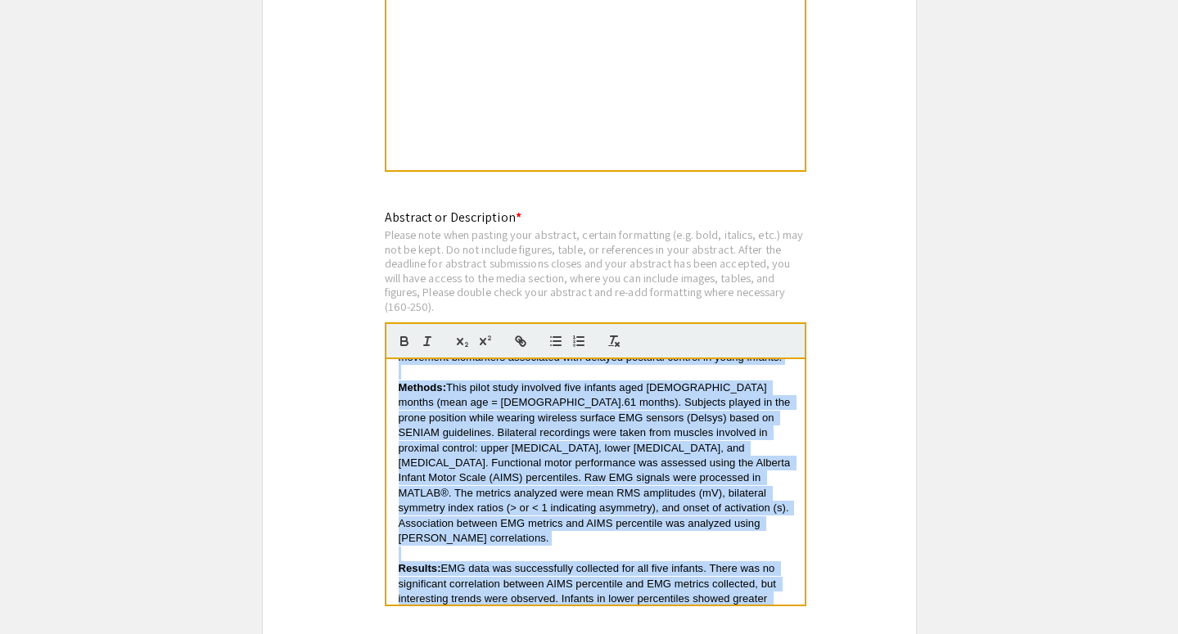
scroll to position [0, 0]
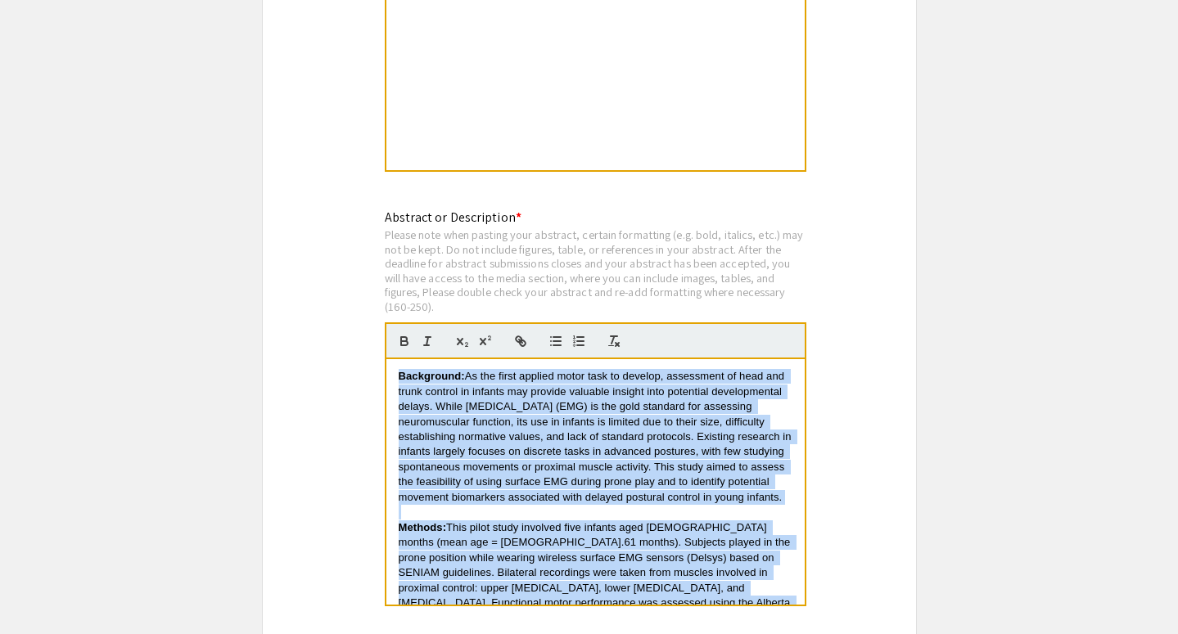
drag, startPoint x: 657, startPoint y: 556, endPoint x: 332, endPoint y: 330, distance: 395.2
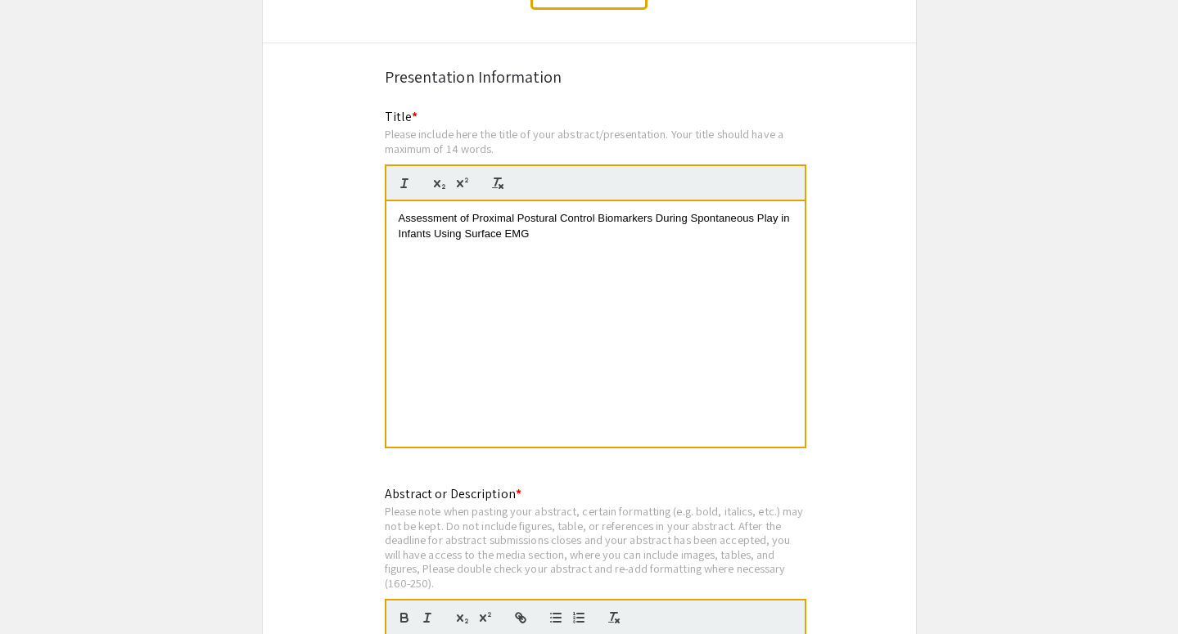
scroll to position [2939, 0]
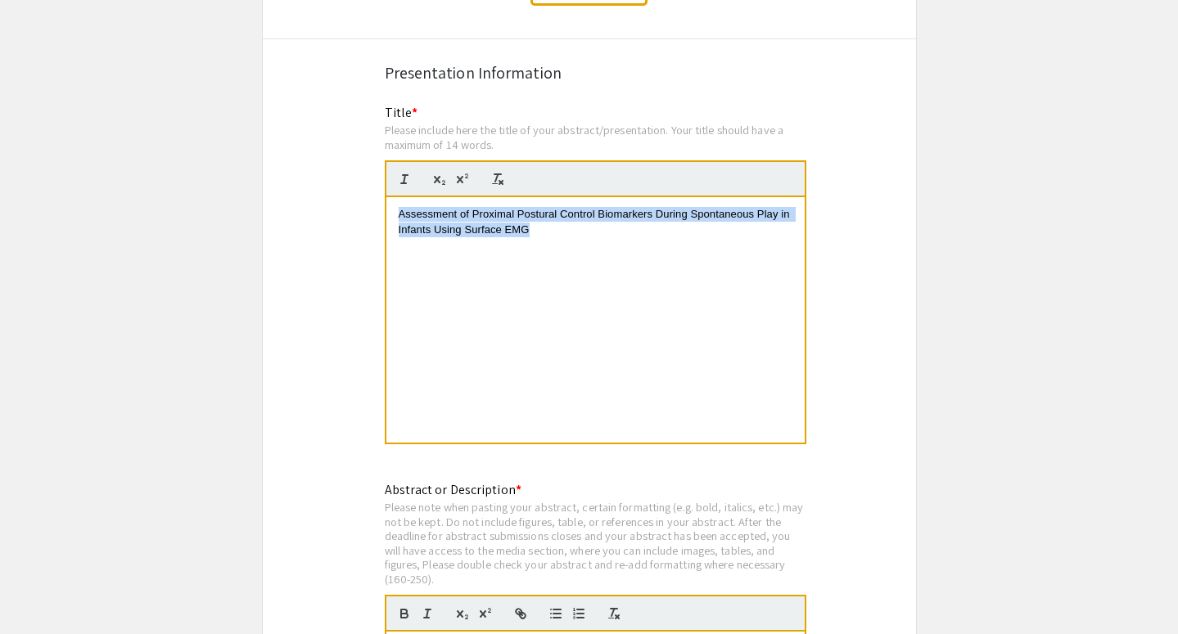
drag, startPoint x: 528, startPoint y: 220, endPoint x: 366, endPoint y: 196, distance: 163.8
copy span "Assessment of Proximal Postural Control Biomarkers During Spontaneous Play in I…"
click at [711, 382] on div "Assessment of Proximal Postural Control Biomarkers During Spontaneous Play in I…" at bounding box center [595, 320] width 418 height 246
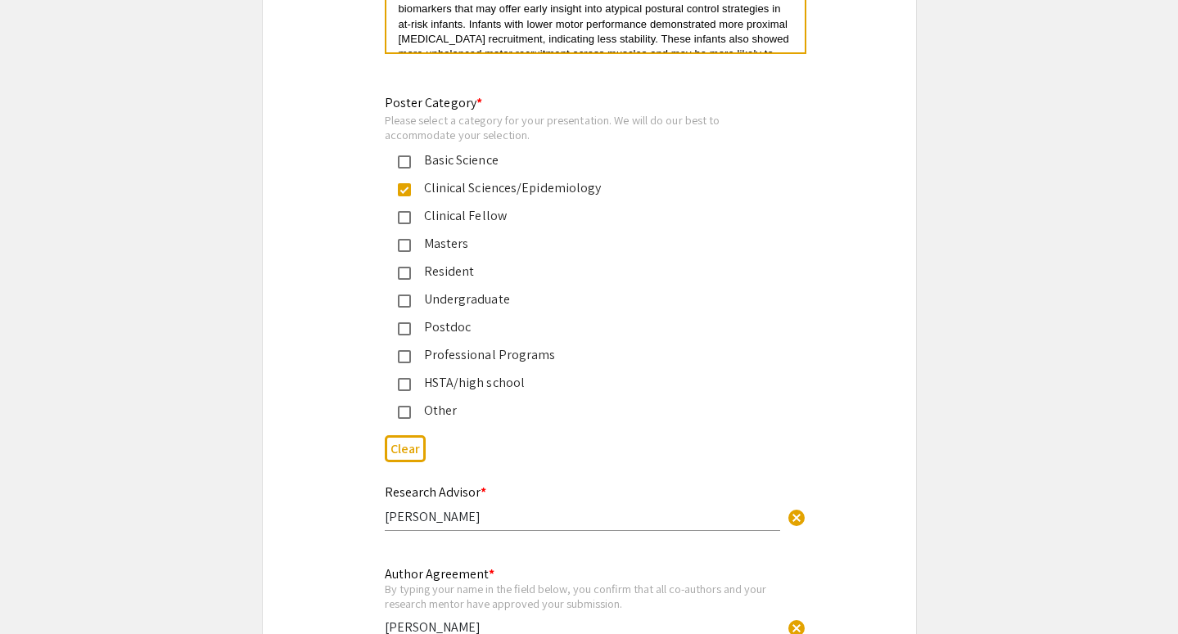
scroll to position [3678, 0]
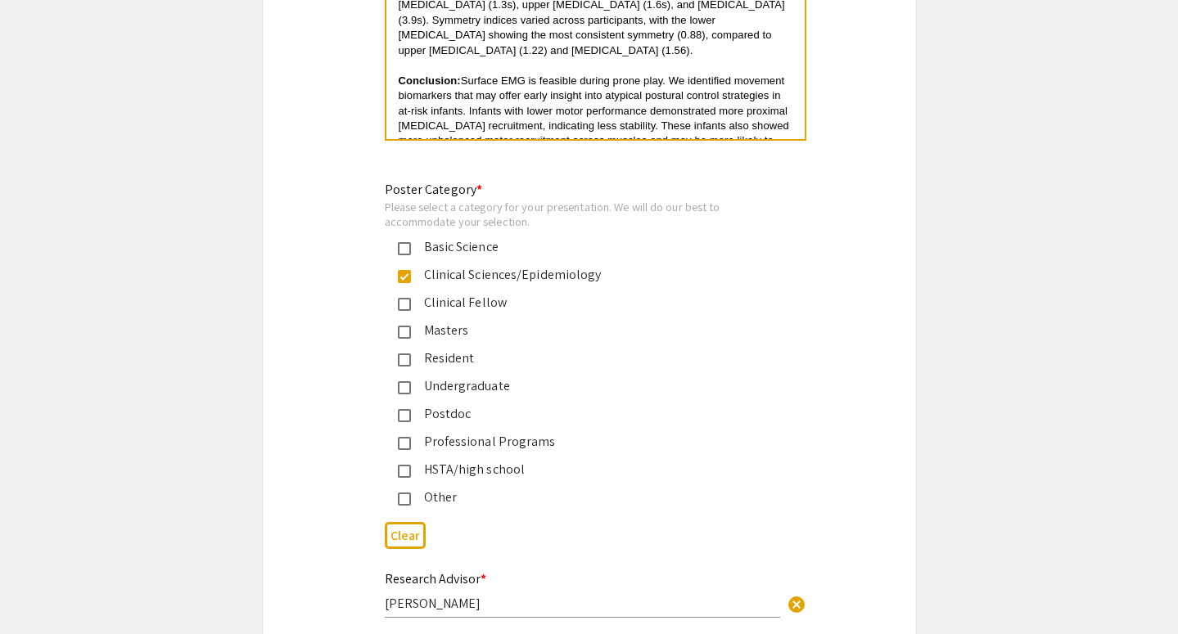
click at [405, 326] on mat-pseudo-checkbox at bounding box center [404, 332] width 13 height 13
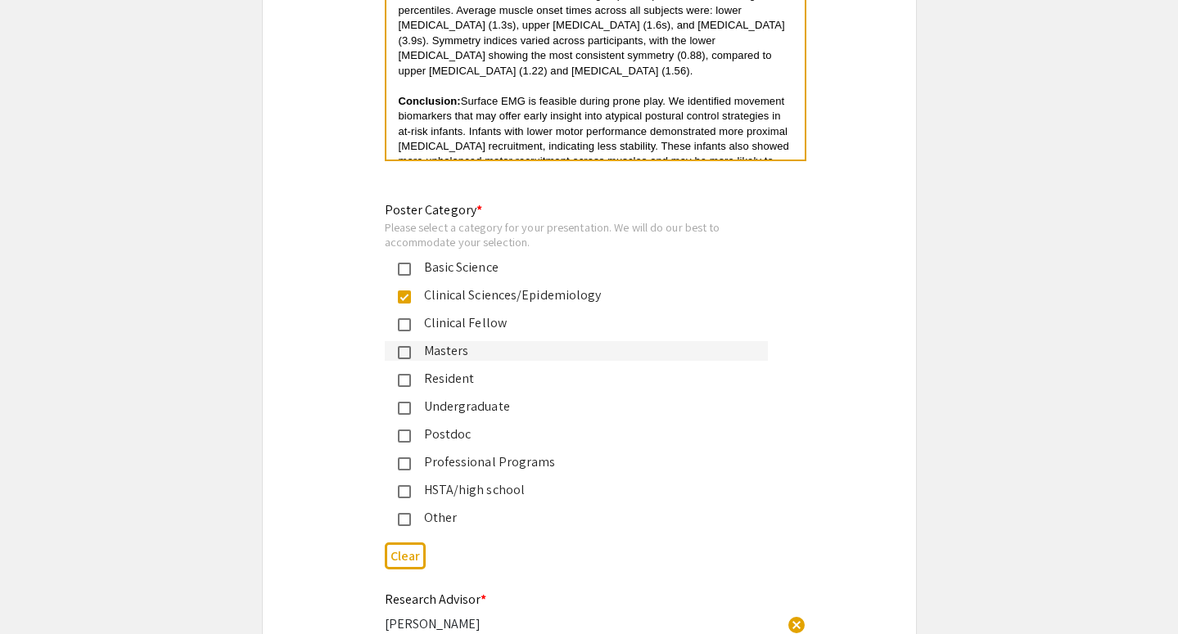
scroll to position [3655, 0]
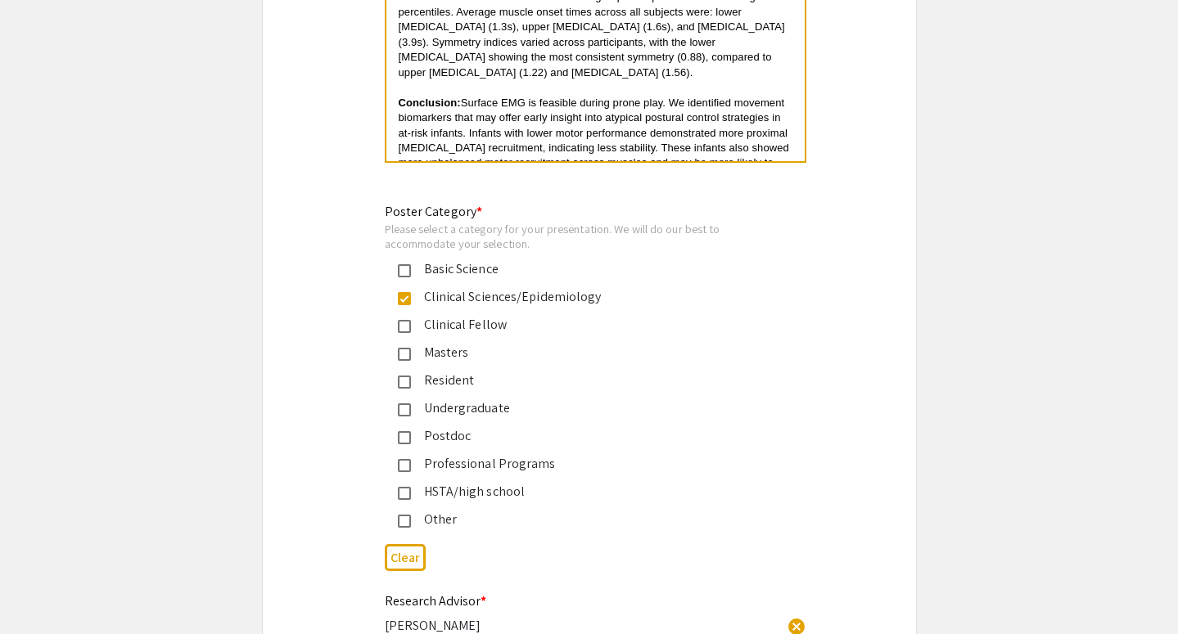
click at [404, 459] on mat-pseudo-checkbox at bounding box center [404, 465] width 13 height 13
click at [402, 292] on mat-pseudo-checkbox at bounding box center [404, 298] width 13 height 13
click at [401, 292] on mat-pseudo-checkbox at bounding box center [404, 298] width 13 height 13
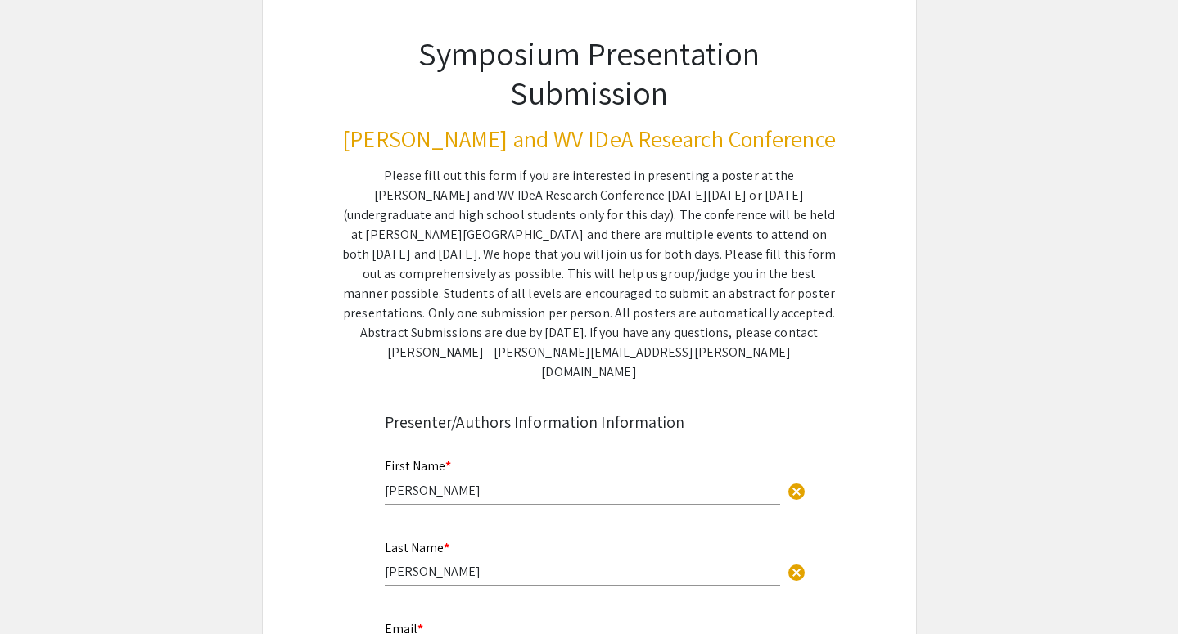
scroll to position [0, 0]
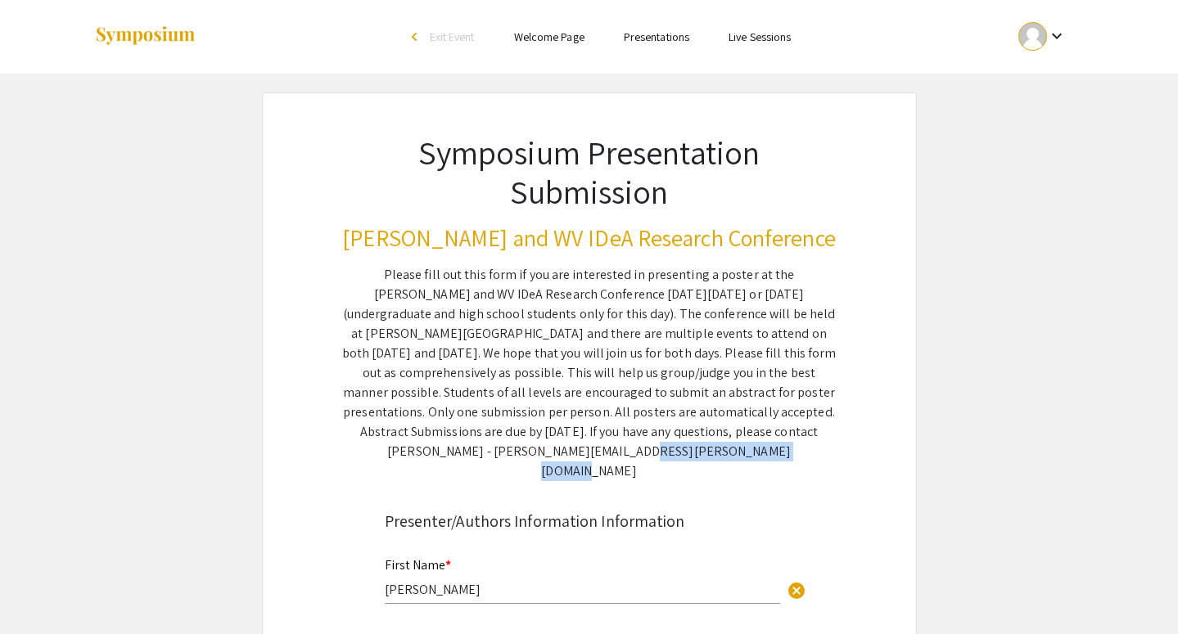
drag, startPoint x: 665, startPoint y: 450, endPoint x: 504, endPoint y: 451, distance: 160.5
click at [503, 451] on div "Please fill out this form if you are interested in presenting a poster at the V…" at bounding box center [589, 373] width 494 height 216
copy div "nicole.beason@hsc.wvu.edu"
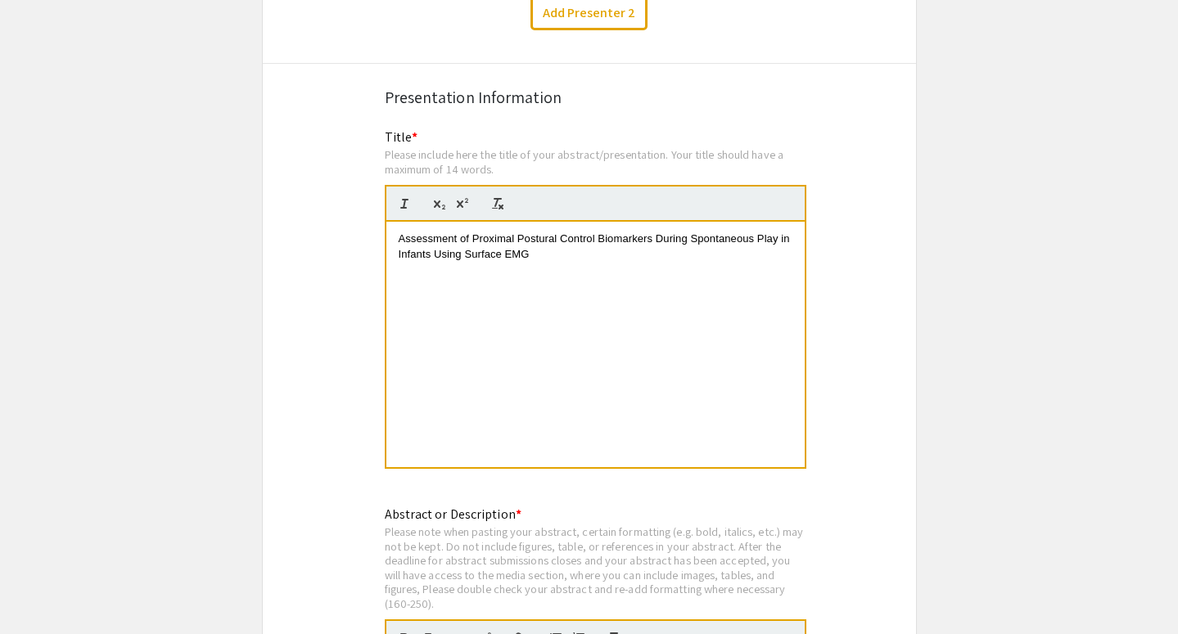
scroll to position [2935, 0]
